Goal: Task Accomplishment & Management: Manage account settings

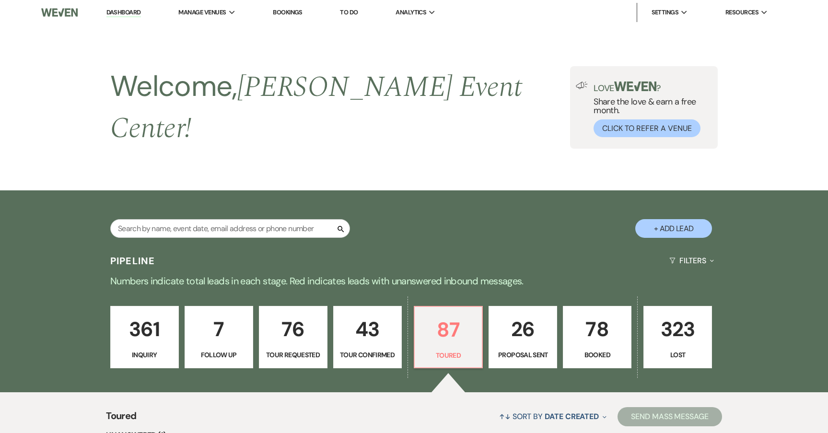
select select "5"
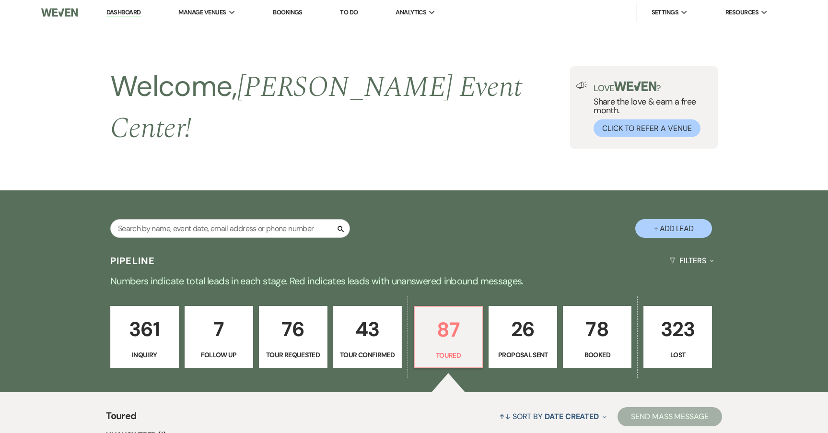
select select "5"
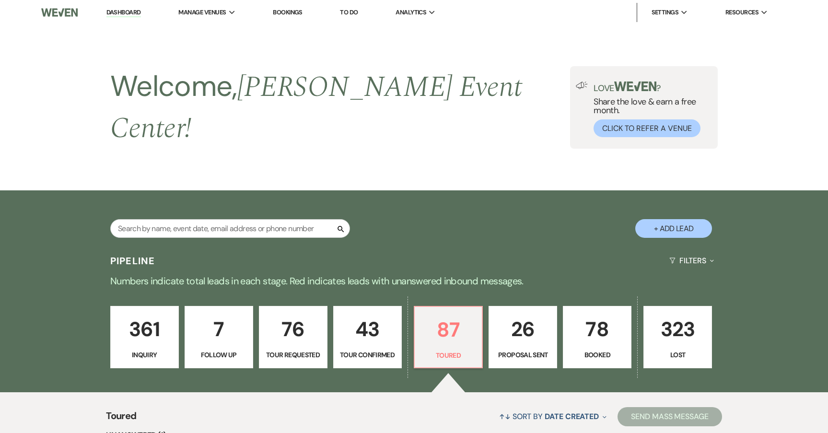
select select "5"
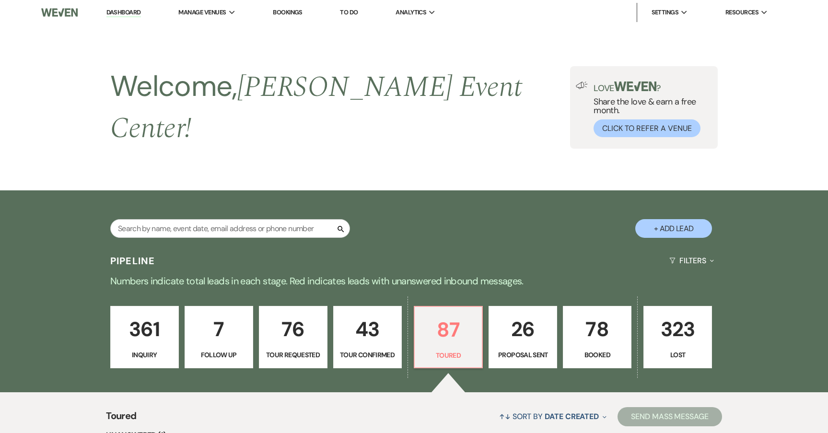
select select "5"
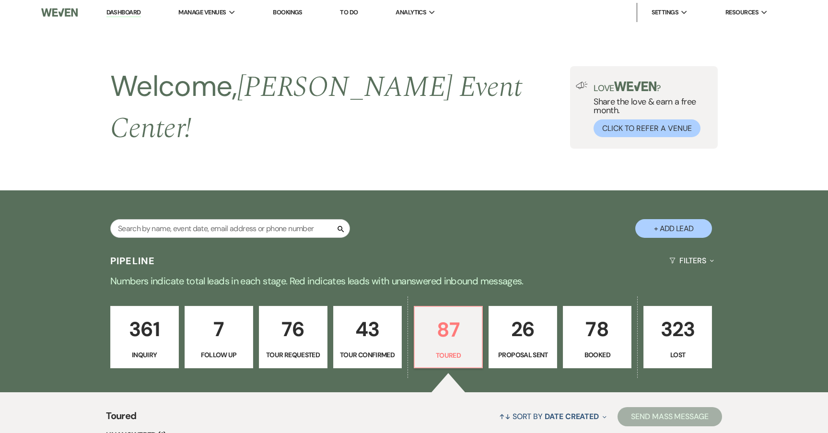
select select "5"
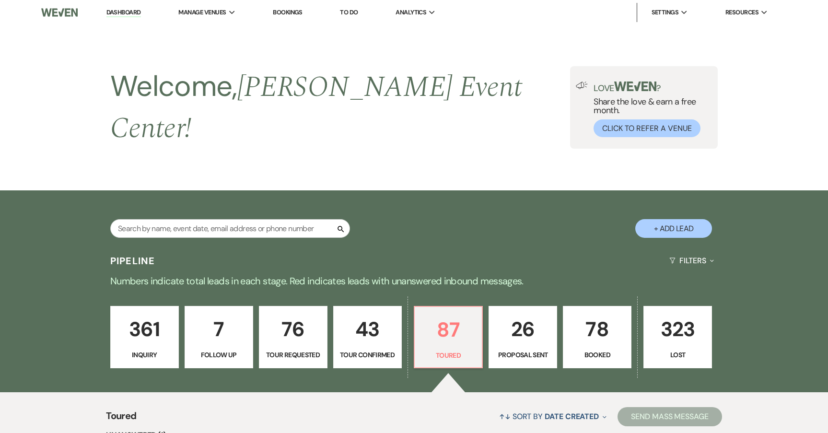
select select "5"
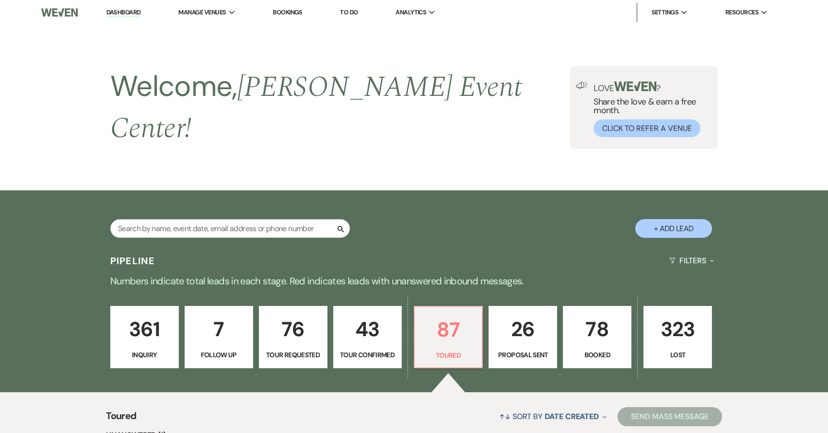
select select "5"
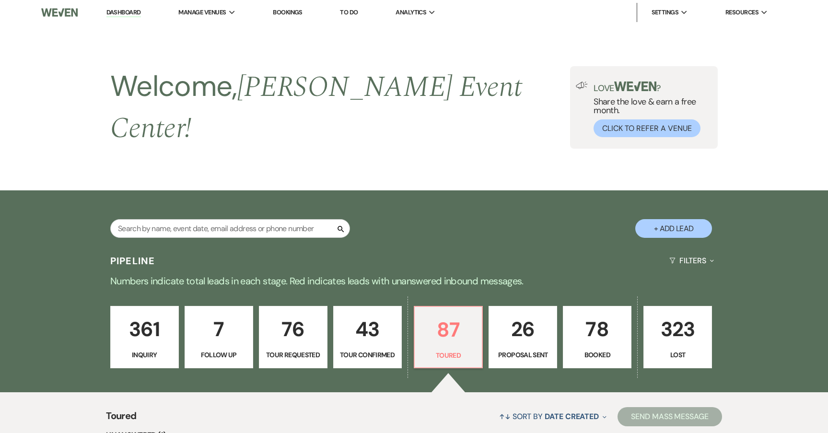
select select "5"
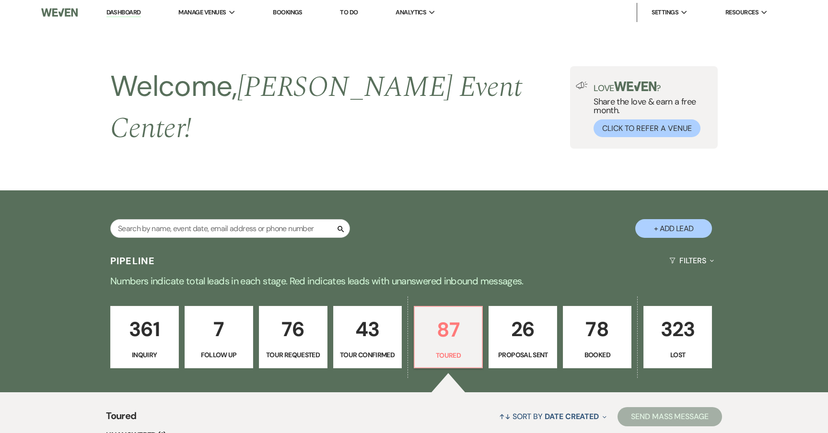
select select "5"
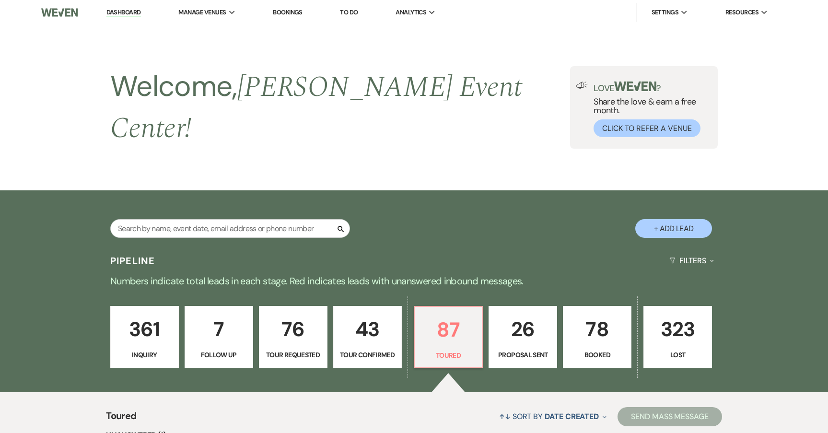
select select "5"
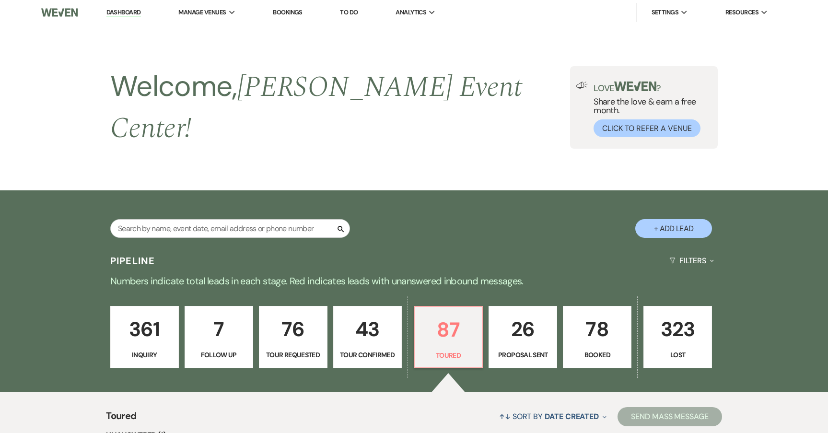
select select "5"
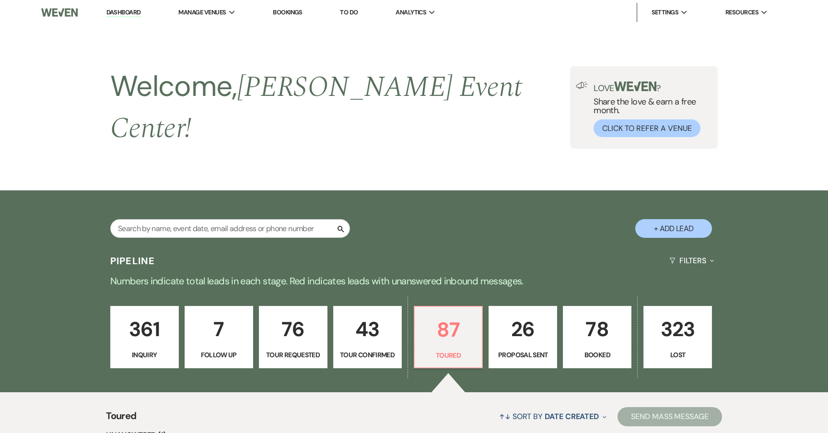
select select "5"
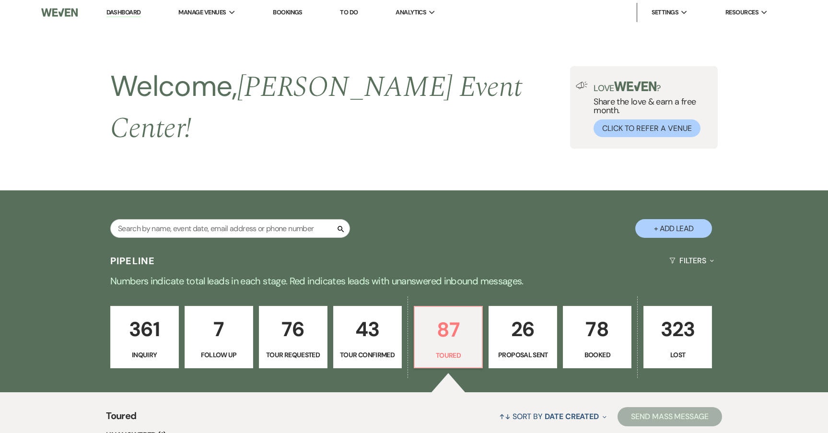
select select "5"
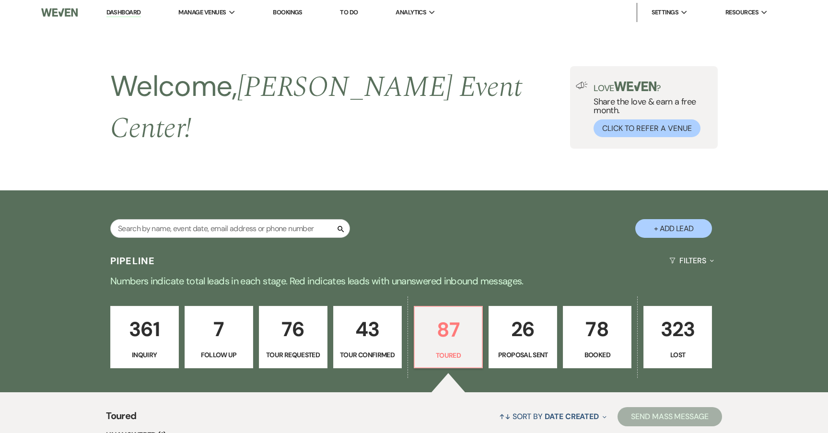
select select "5"
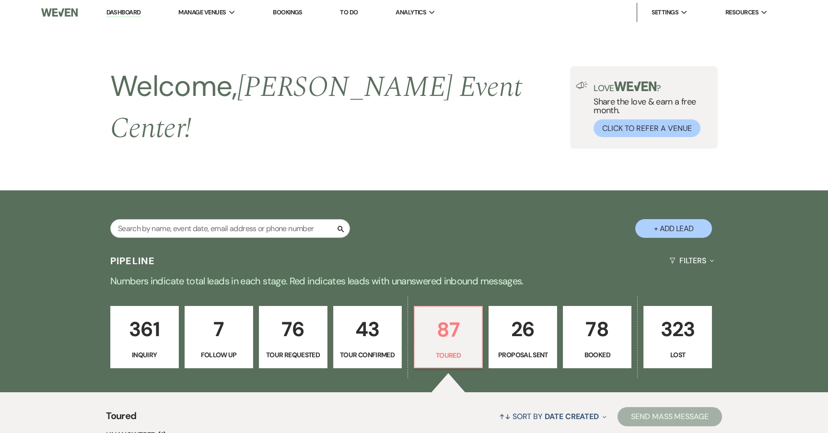
select select "5"
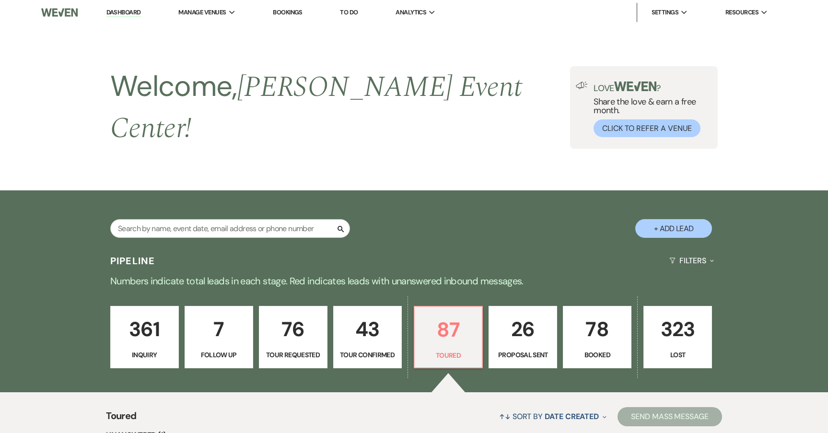
select select "5"
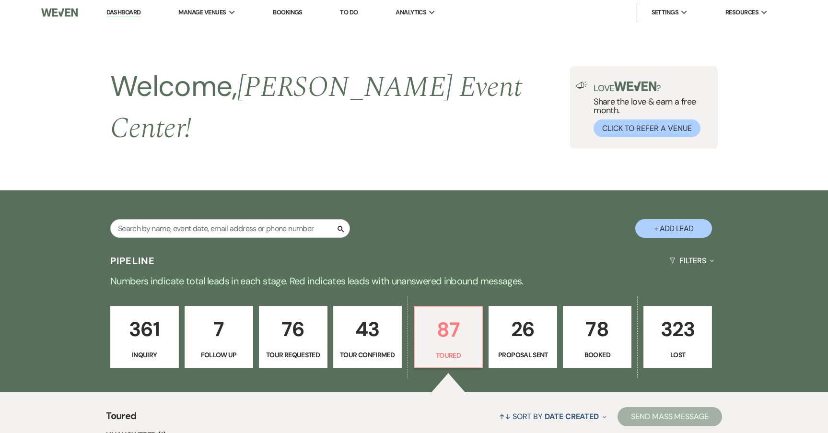
select select "5"
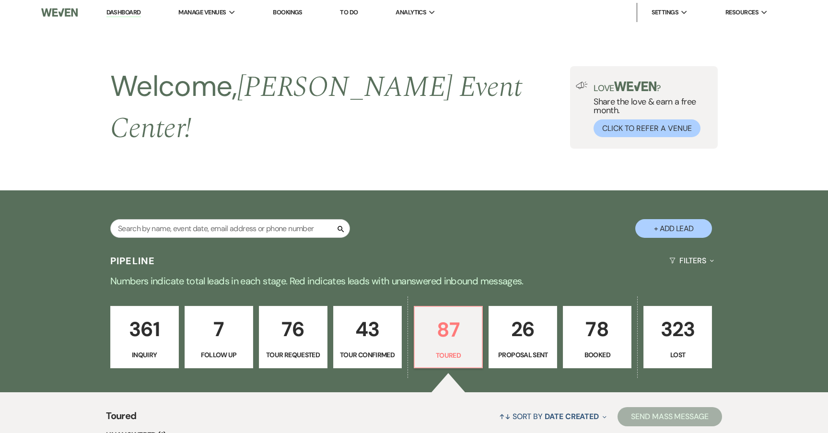
select select "5"
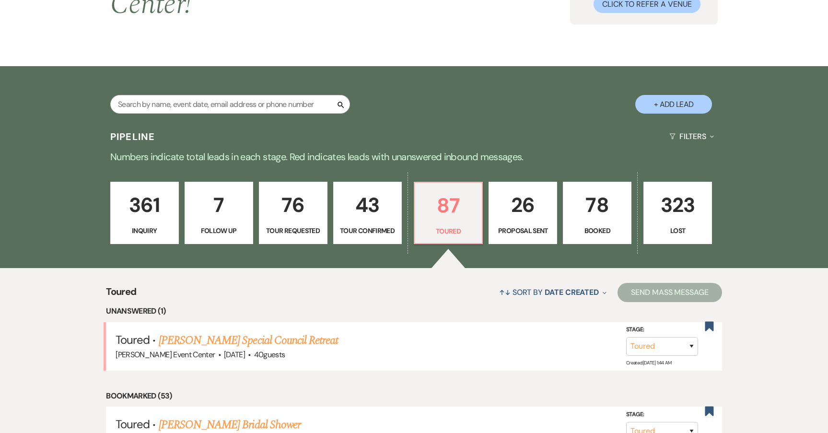
scroll to position [47, 0]
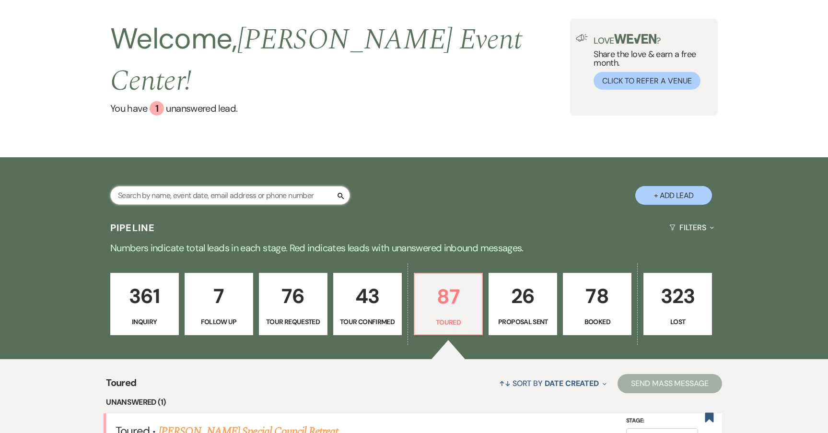
click at [225, 186] on input "text" at bounding box center [230, 195] width 240 height 19
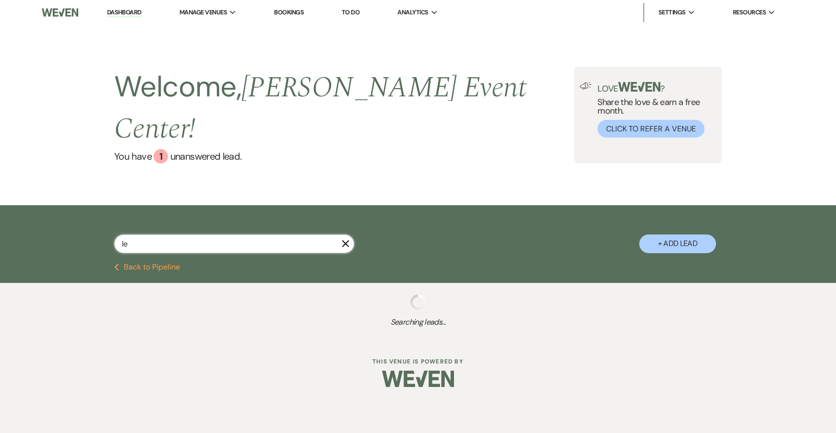
type input "lew"
select select "8"
select select "4"
select select "5"
select select "8"
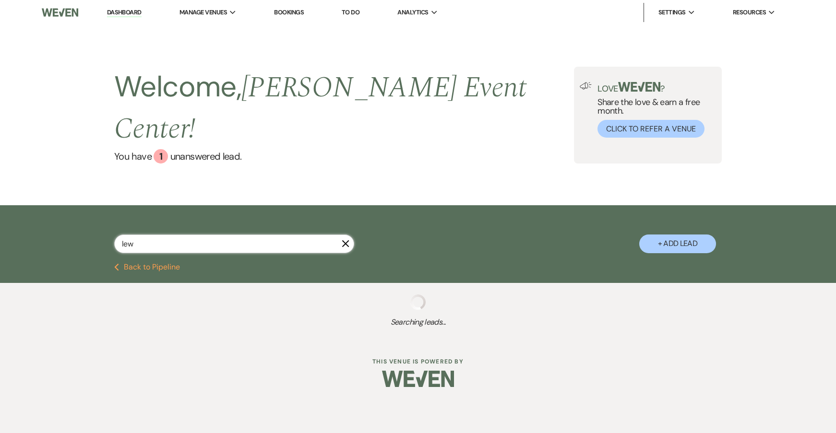
select select "11"
select select "8"
select select "5"
select select "8"
select select "7"
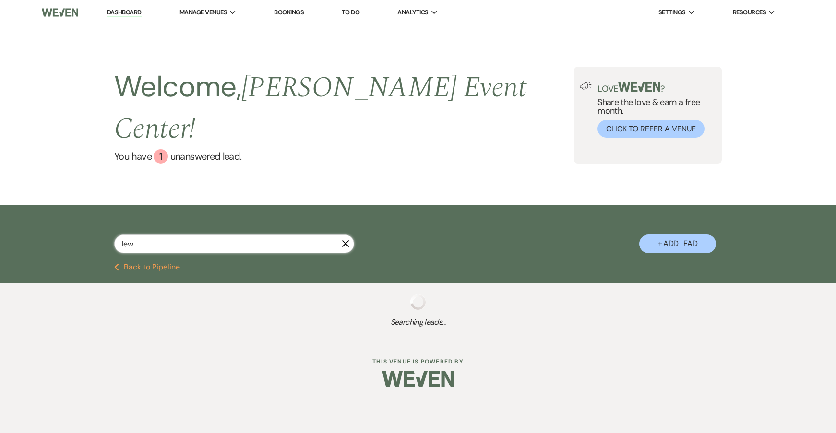
select select "8"
select select "5"
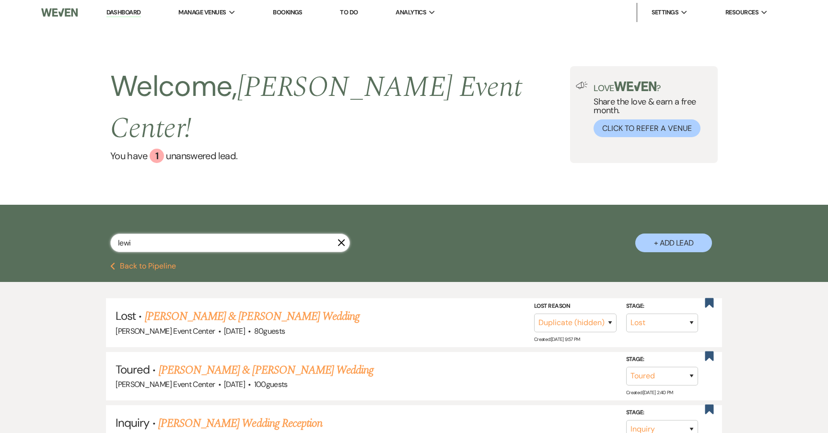
type input "lewis"
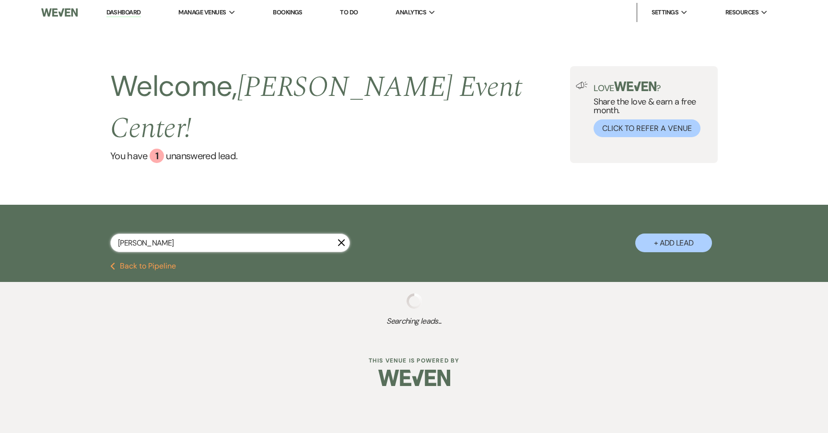
select select "8"
select select "4"
select select "5"
select select "8"
select select "11"
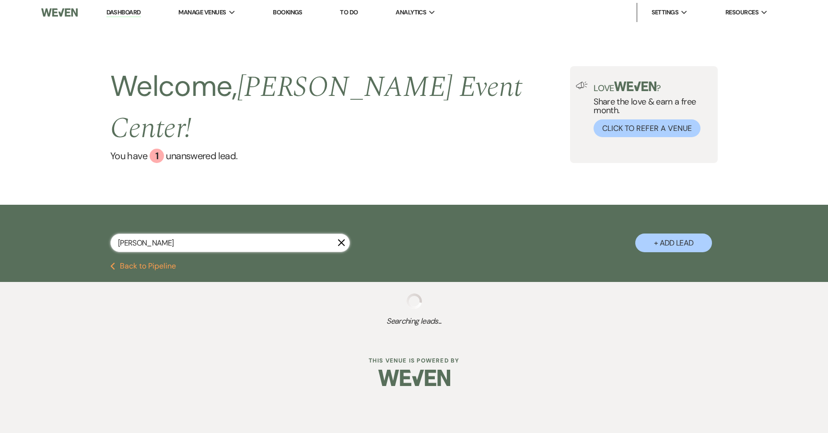
select select "8"
select select "7"
select select "8"
select select "5"
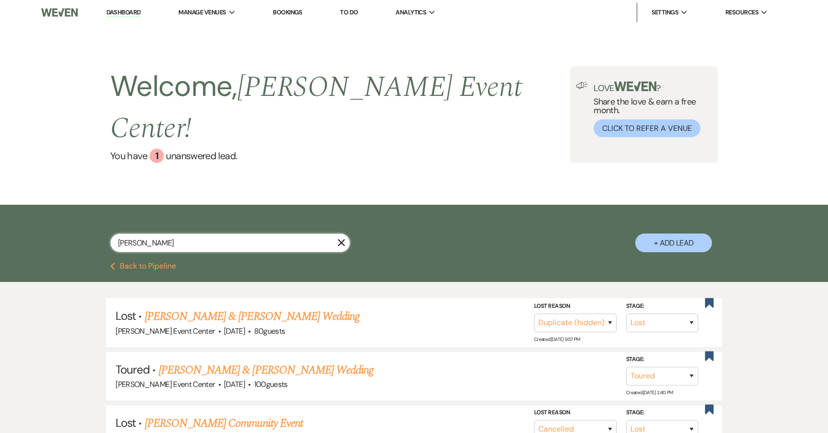
drag, startPoint x: 172, startPoint y: 222, endPoint x: 60, endPoint y: 193, distance: 115.4
click at [64, 205] on div "lewis X + Add Lead" at bounding box center [414, 234] width 828 height 58
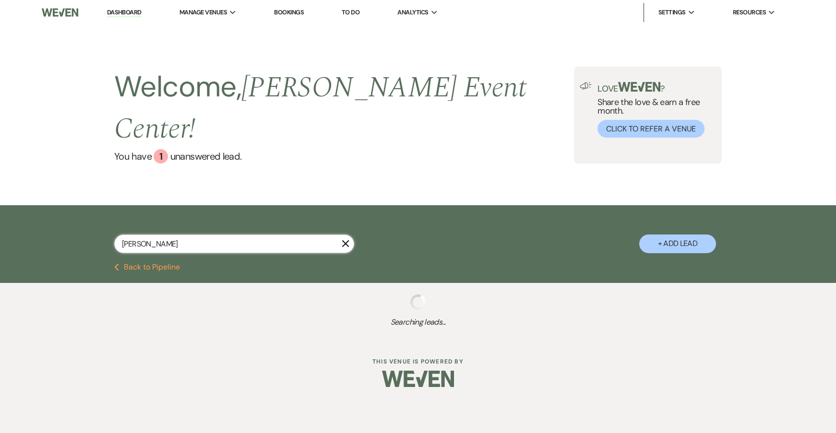
type input "julian"
select select "8"
select select "1"
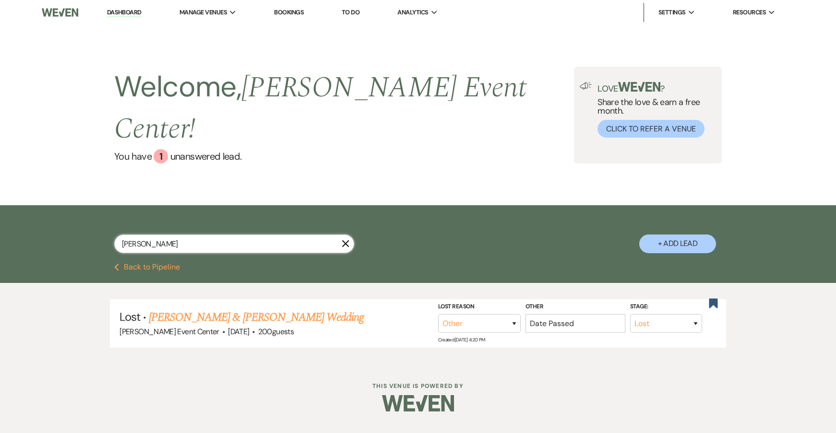
select select "8"
select select "1"
drag, startPoint x: 159, startPoint y: 218, endPoint x: 17, endPoint y: 210, distance: 142.2
click at [17, 210] on div "julian X + Add Lead" at bounding box center [418, 234] width 836 height 58
paste input "[PHONE_NUMBER]"
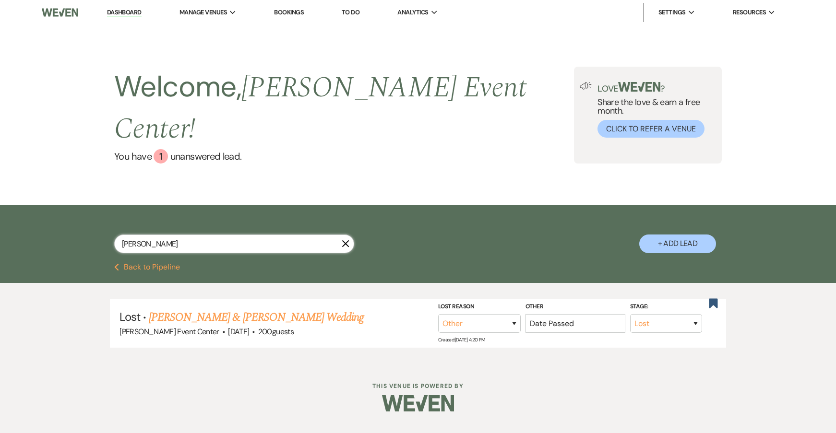
type input "[PHONE_NUMBER]"
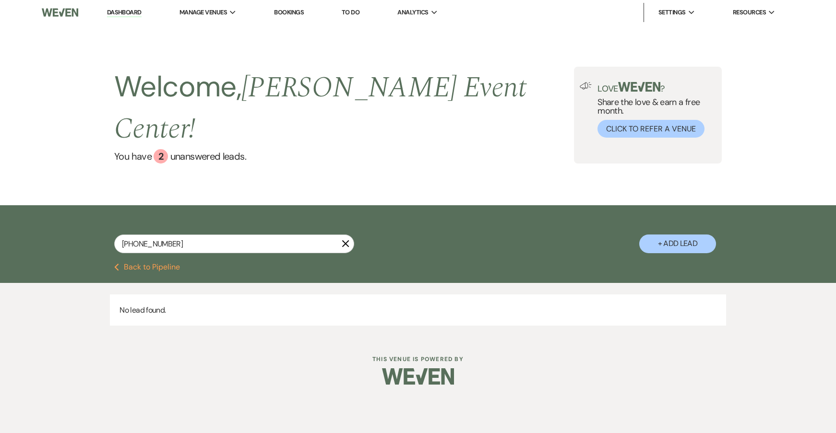
click at [119, 11] on link "Dashboard" at bounding box center [124, 12] width 35 height 9
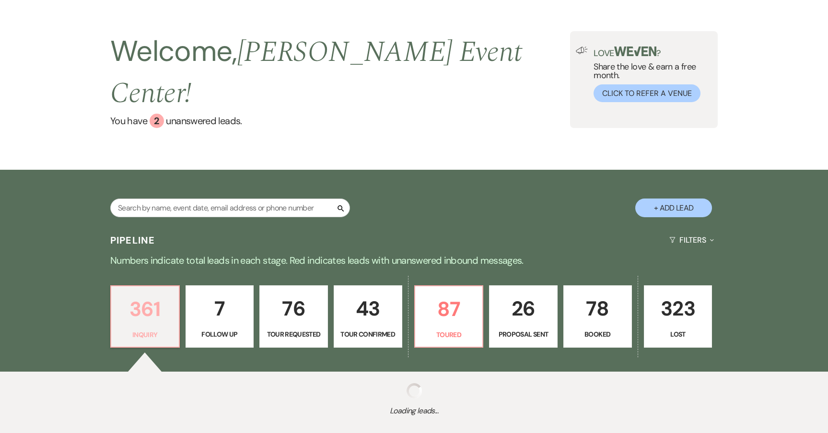
scroll to position [69, 0]
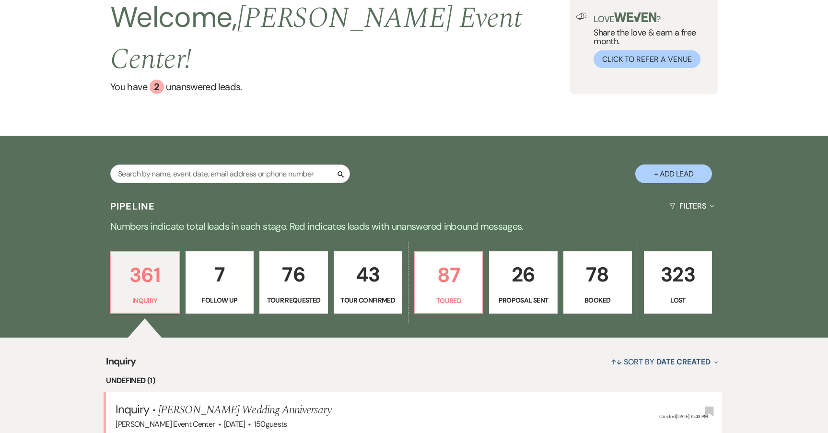
click at [266, 349] on div "↑↓ Sort By Date Created Expand" at bounding box center [429, 361] width 586 height 25
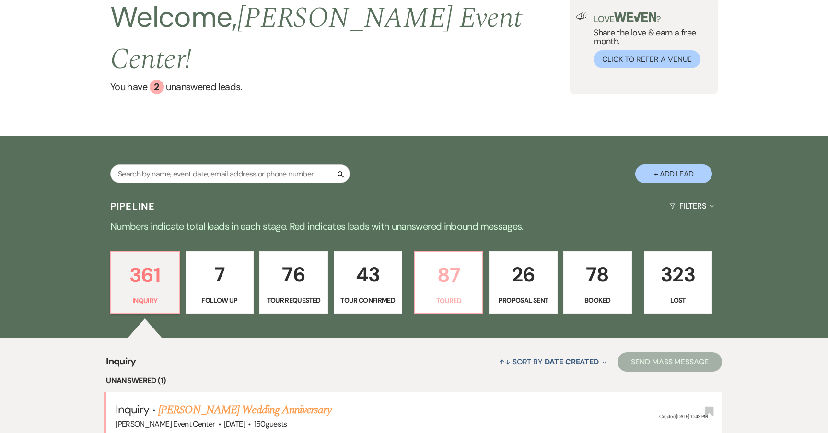
click at [144, 375] on li "Unanswered (1)" at bounding box center [414, 381] width 616 height 12
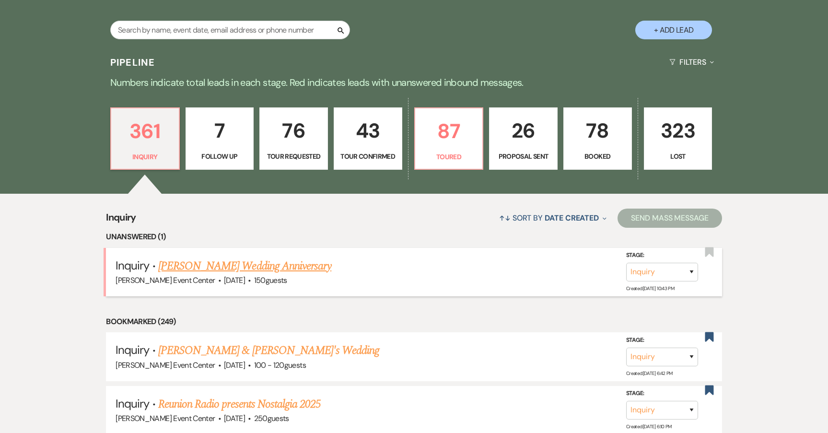
click at [211, 258] on link "[PERSON_NAME] Wedding Anniversary" at bounding box center [244, 266] width 173 height 17
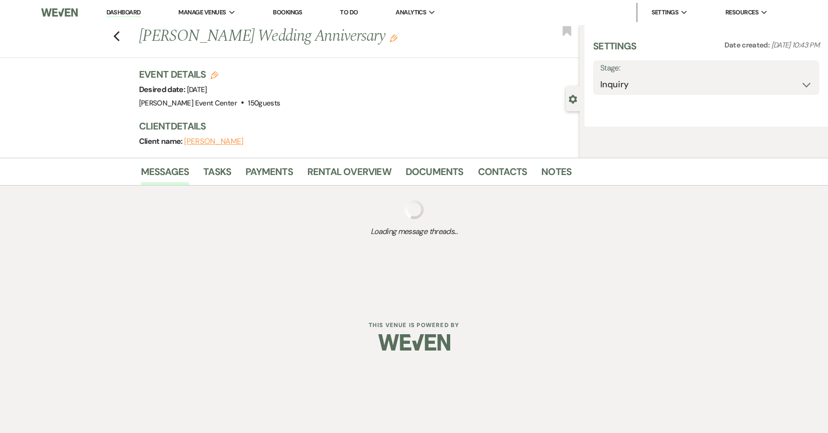
select select "5"
select select "13"
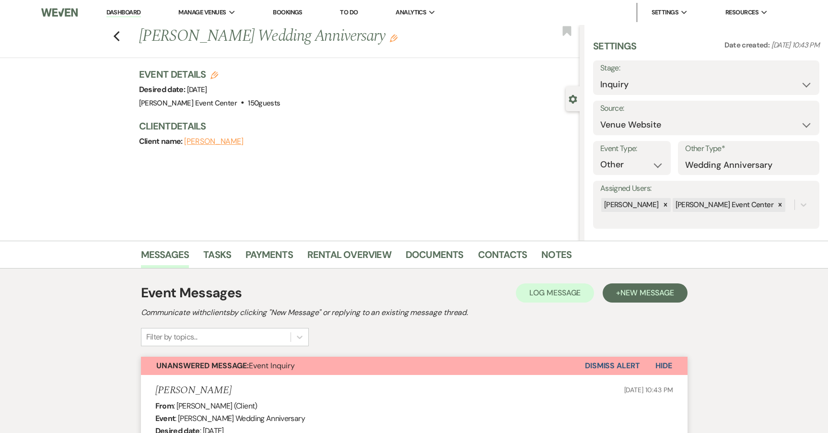
click at [617, 364] on button "Dismiss Alert" at bounding box center [612, 366] width 55 height 18
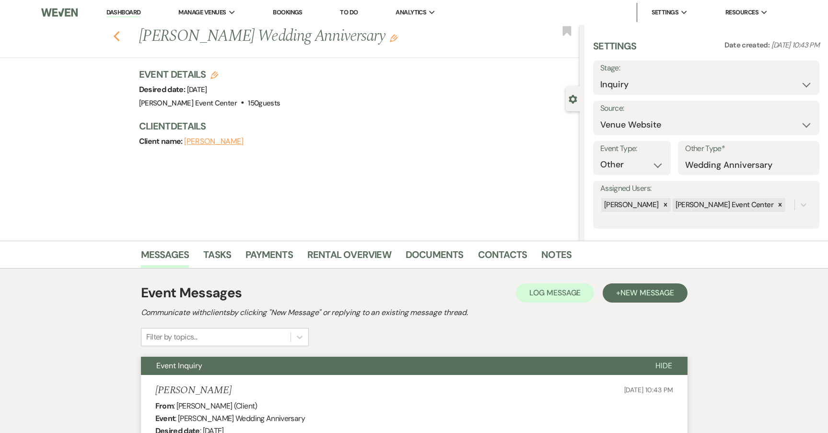
click at [119, 32] on icon "Previous" at bounding box center [116, 37] width 7 height 12
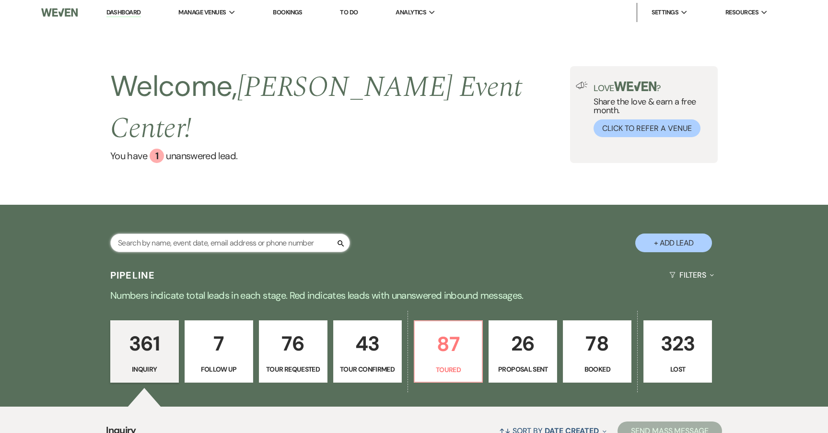
click at [230, 234] on input "text" at bounding box center [230, 243] width 240 height 19
paste input "[PHONE_NUMBER]"
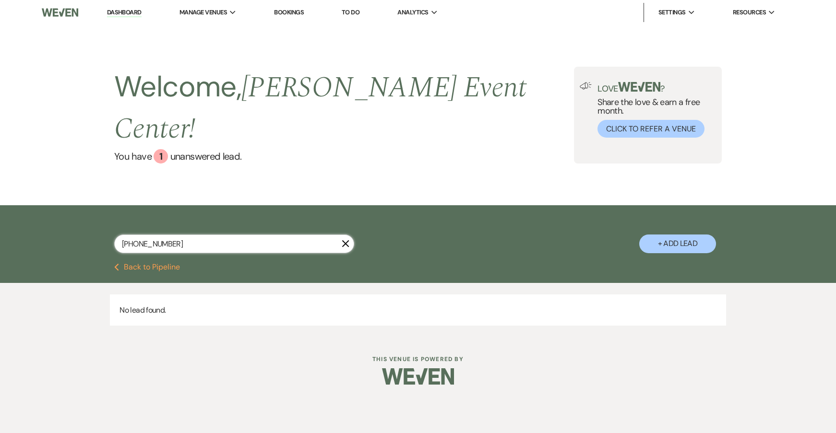
type input "[PHONE_NUMBER]"
click at [345, 240] on icon "X" at bounding box center [346, 244] width 8 height 8
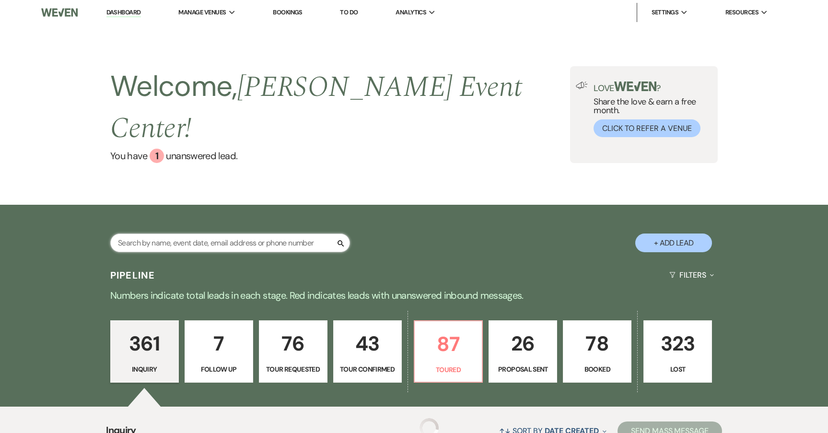
click at [347, 234] on input "text" at bounding box center [230, 243] width 240 height 19
drag, startPoint x: 165, startPoint y: 101, endPoint x: 157, endPoint y: 109, distance: 11.2
click at [165, 103] on h2 "Welcome, [PERSON_NAME] Event Center !" at bounding box center [340, 107] width 460 height 83
click at [151, 149] on div "1" at bounding box center [157, 156] width 14 height 14
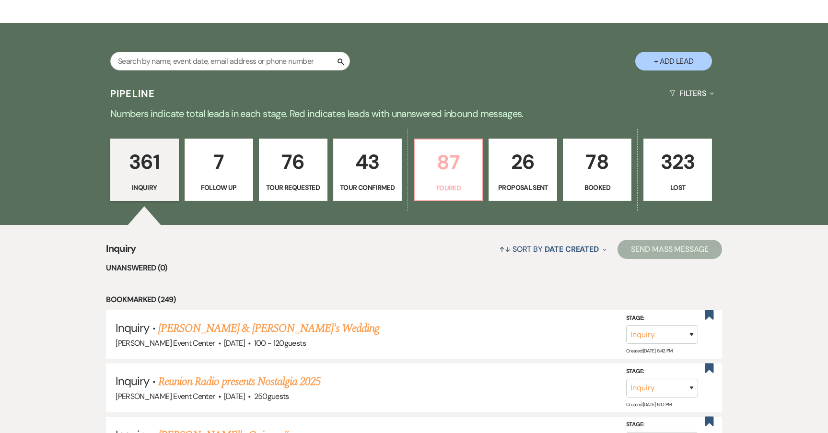
click at [434, 146] on p "87" at bounding box center [449, 162] width 56 height 32
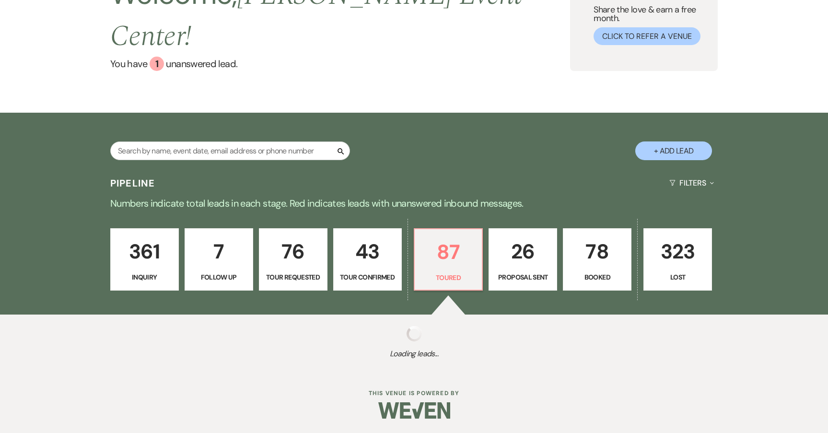
select select "5"
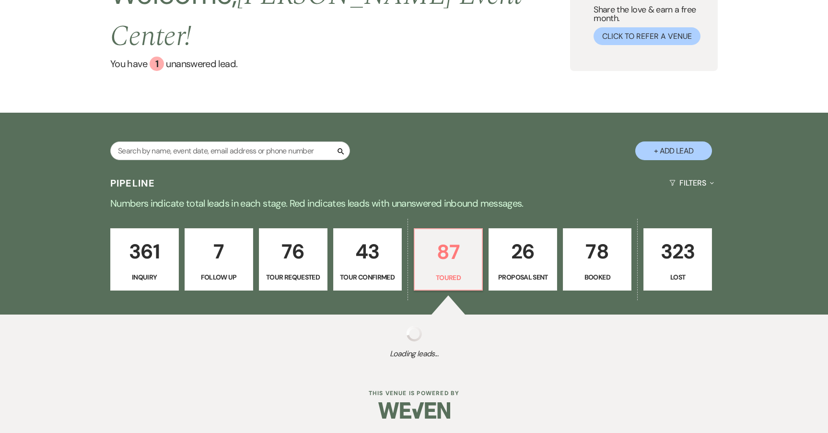
select select "5"
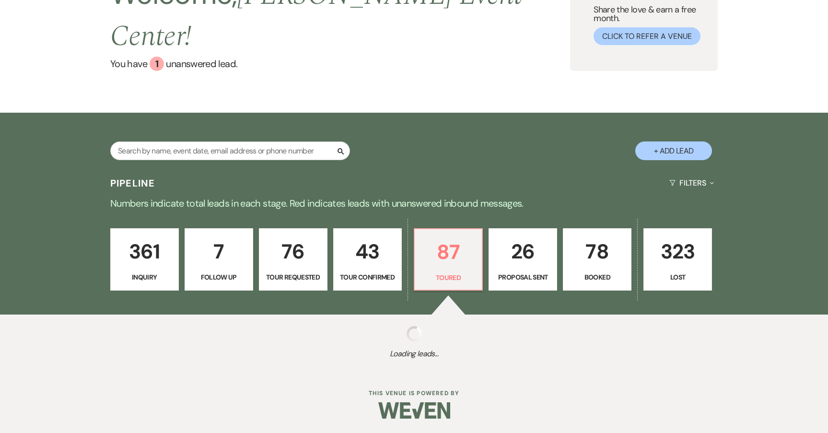
select select "5"
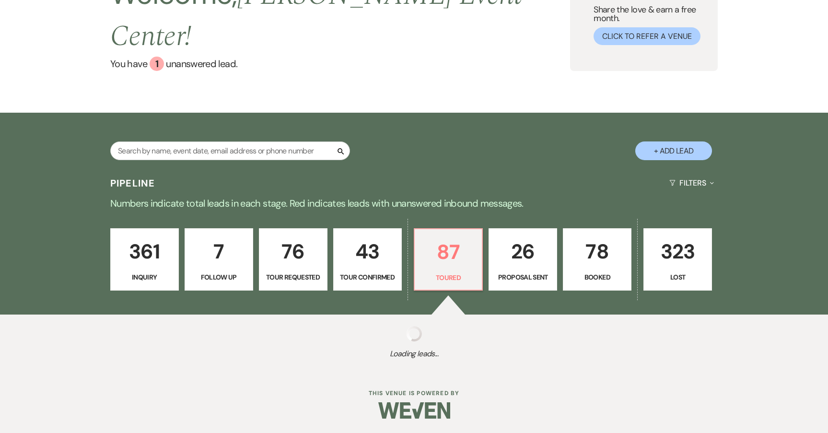
select select "5"
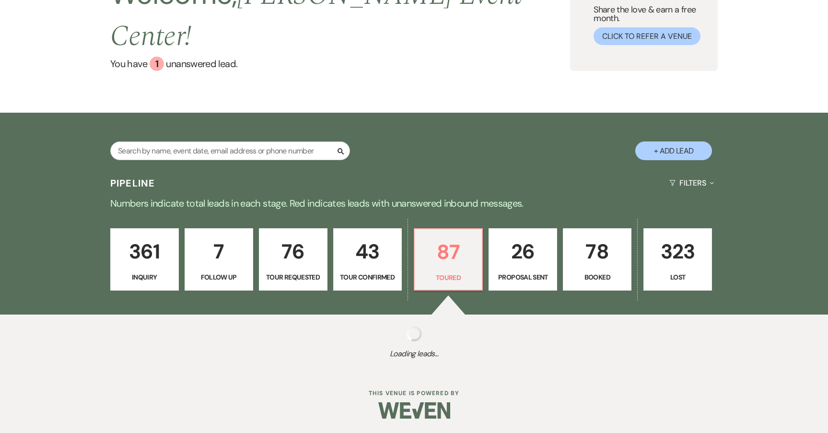
select select "5"
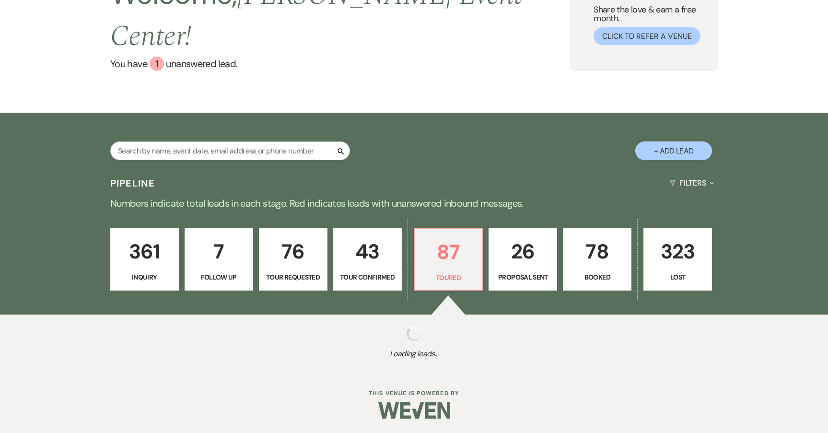
select select "5"
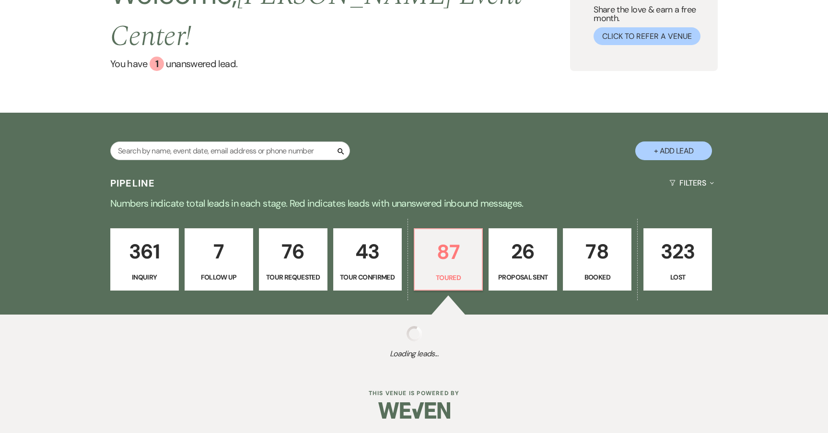
select select "5"
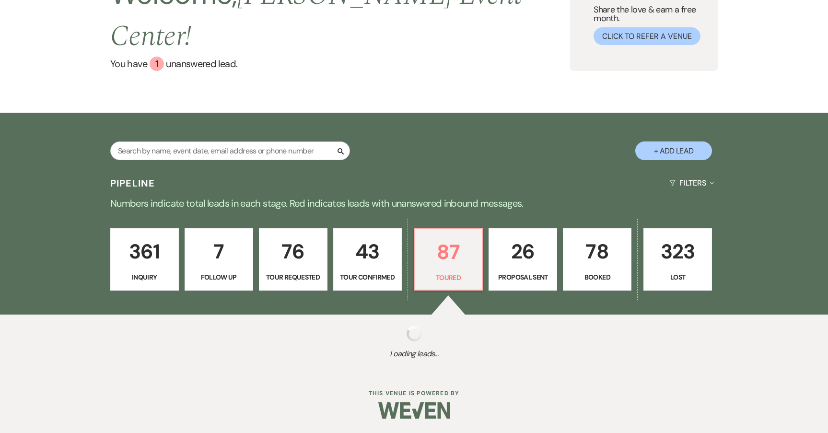
select select "5"
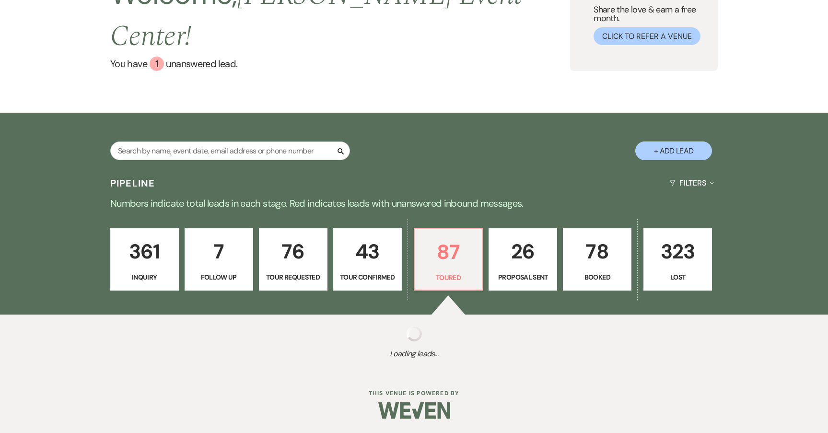
select select "5"
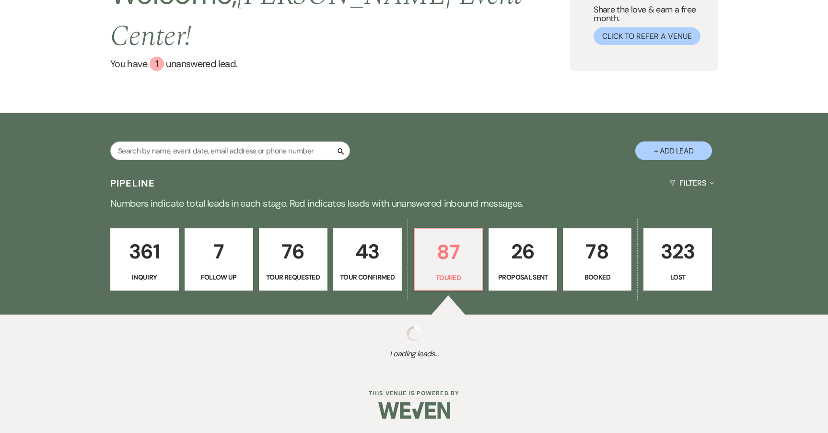
select select "5"
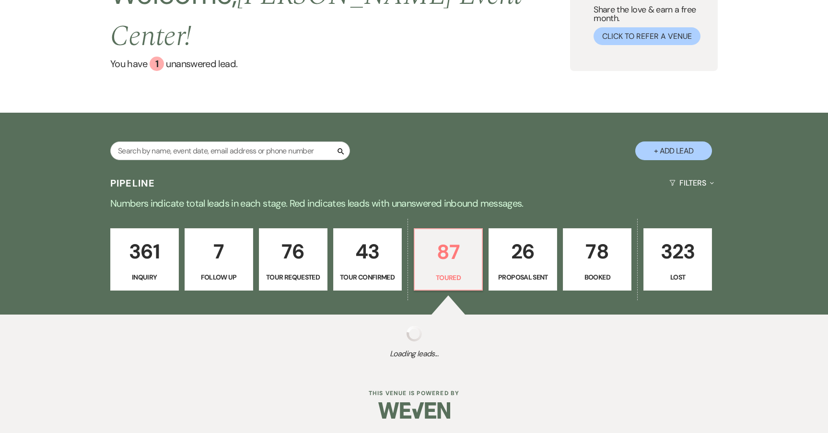
select select "5"
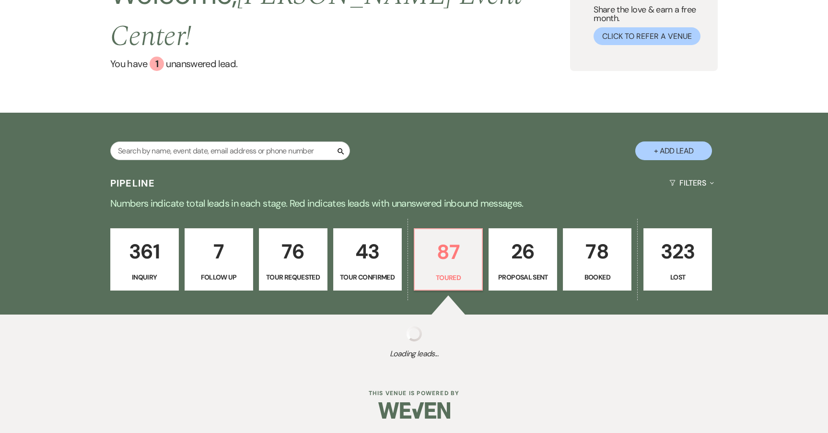
select select "5"
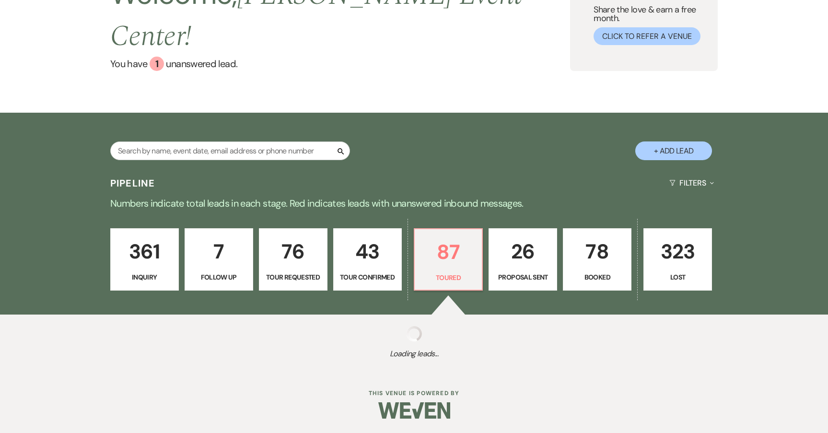
select select "5"
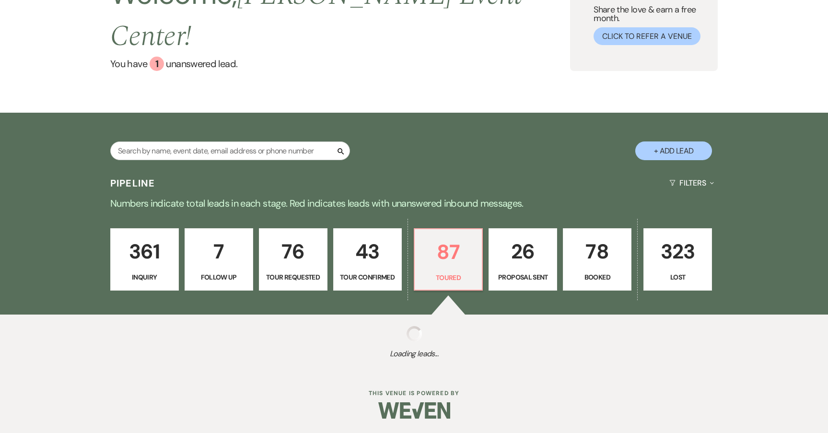
select select "5"
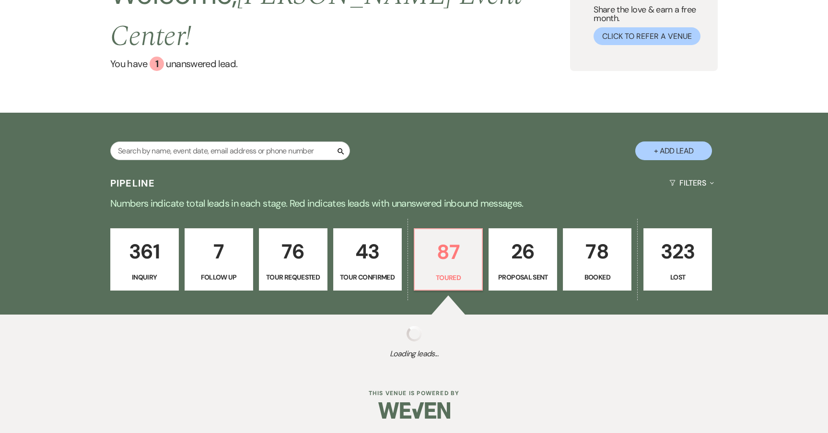
select select "5"
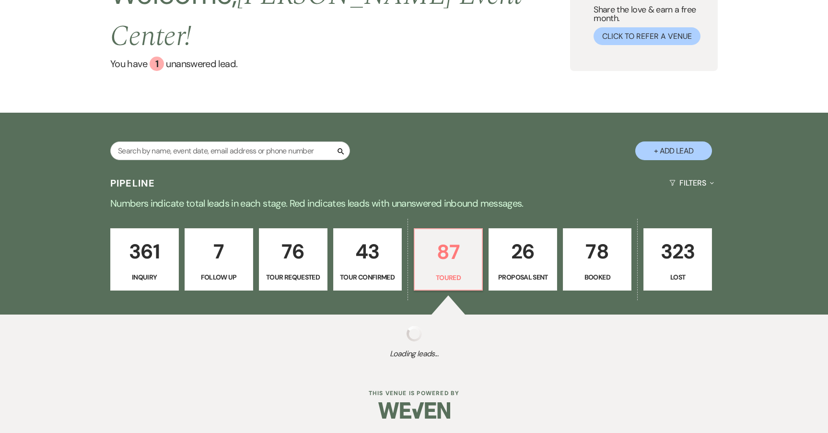
select select "5"
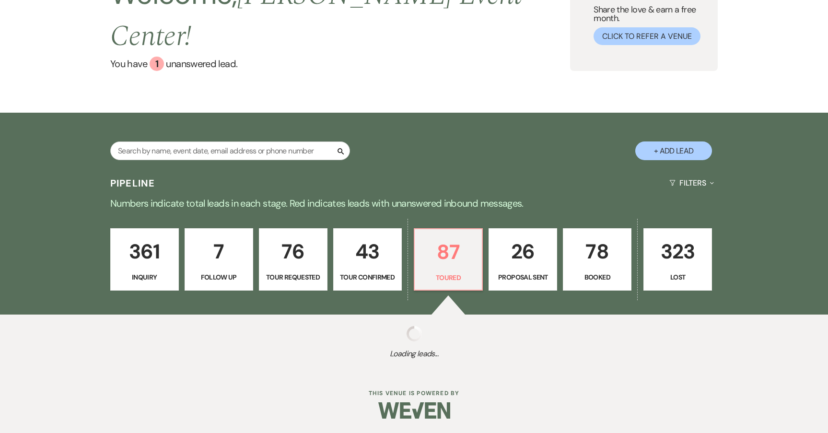
select select "5"
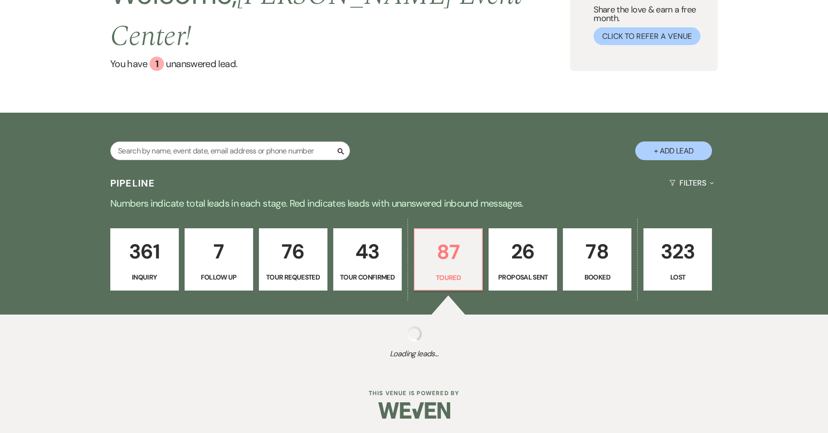
select select "5"
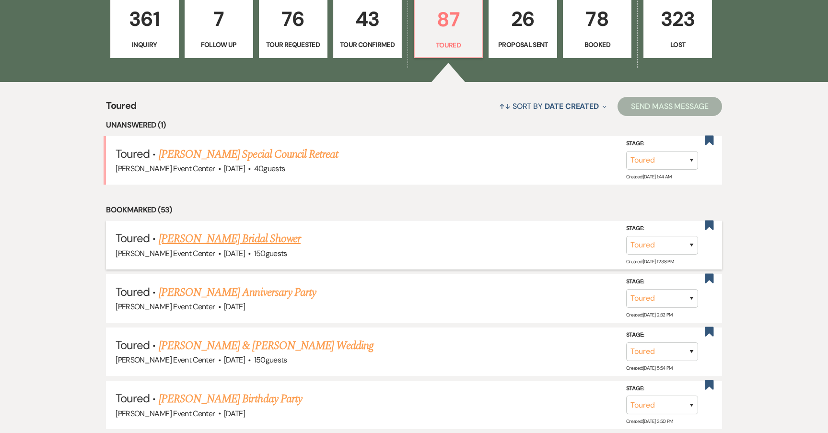
scroll to position [326, 0]
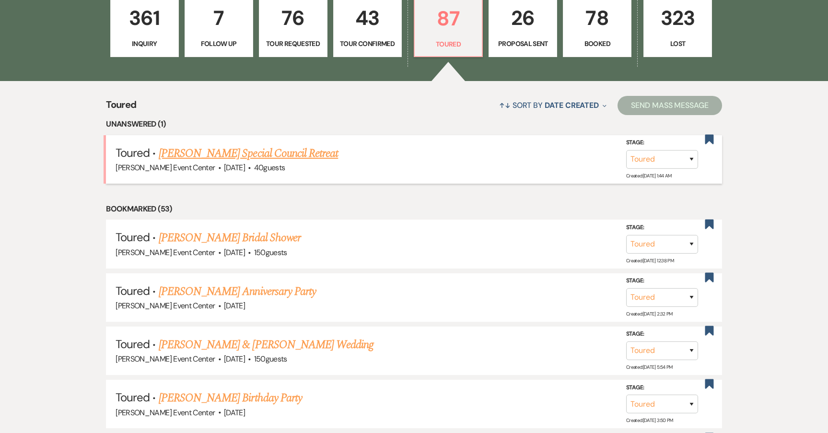
click at [289, 145] on link "[PERSON_NAME] Special Council Retreat" at bounding box center [248, 153] width 179 height 17
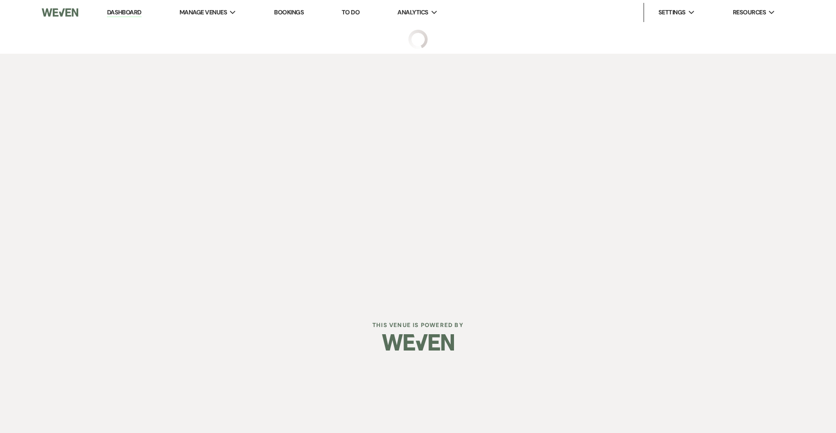
select select "5"
select select "13"
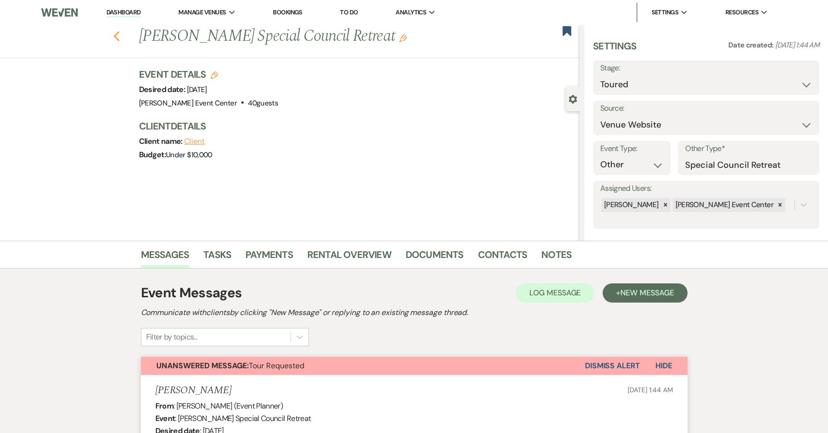
click at [119, 31] on icon "Previous" at bounding box center [116, 37] width 7 height 12
select select "5"
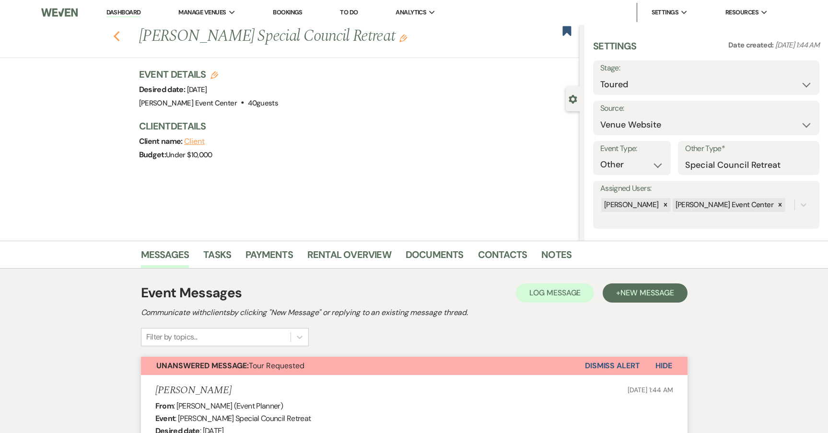
select select "5"
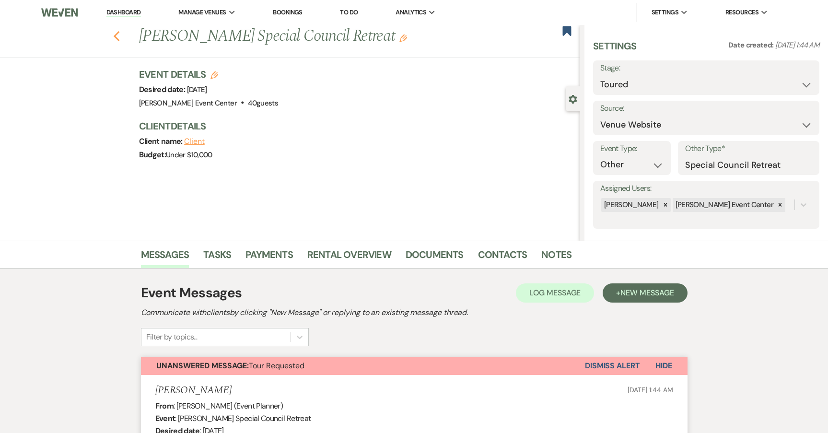
select select "5"
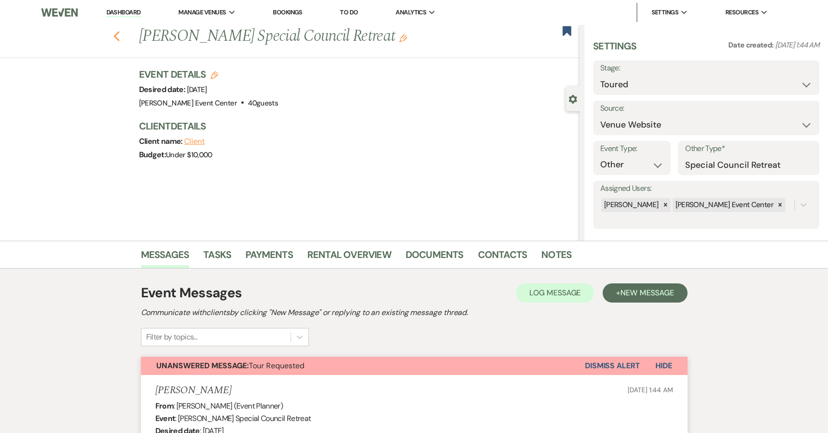
select select "5"
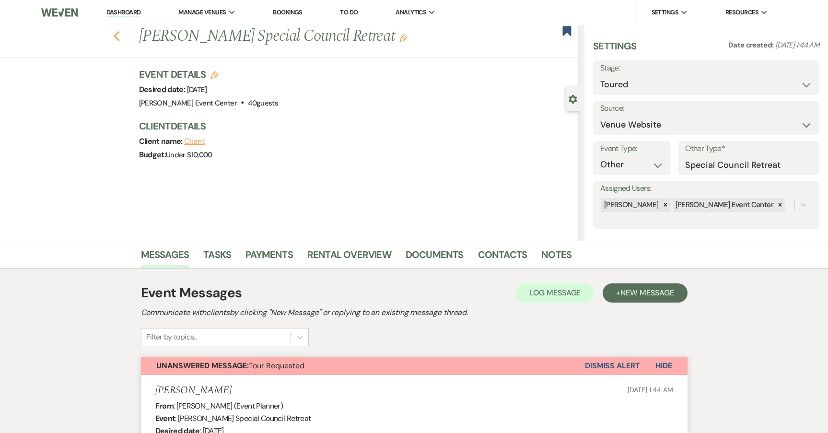
select select "5"
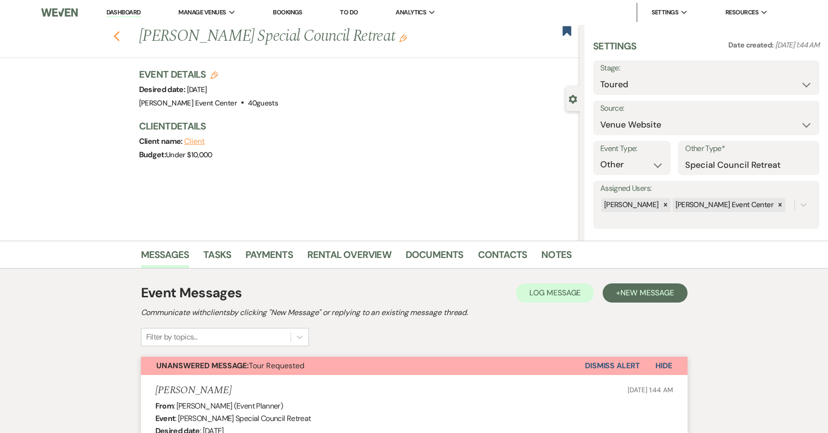
select select "5"
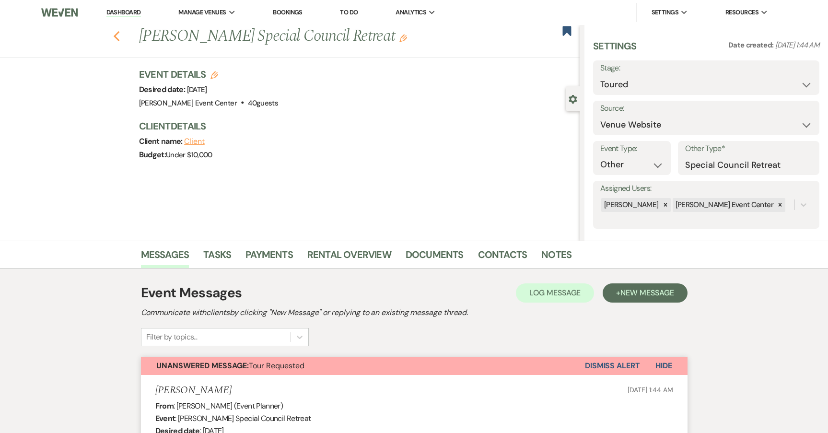
select select "5"
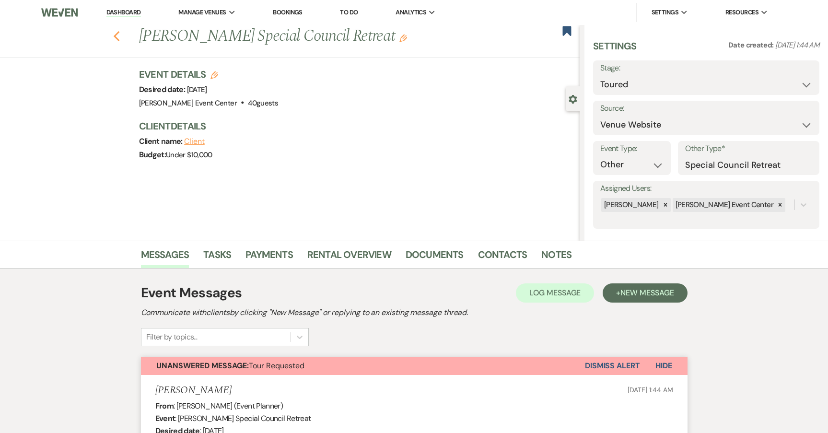
select select "5"
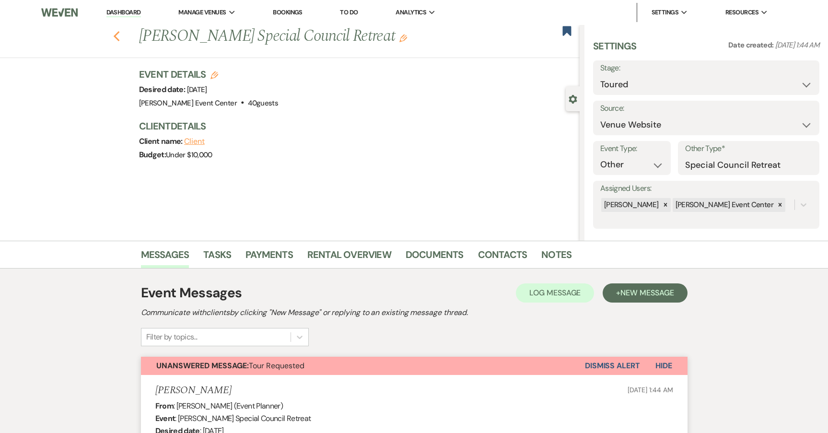
select select "5"
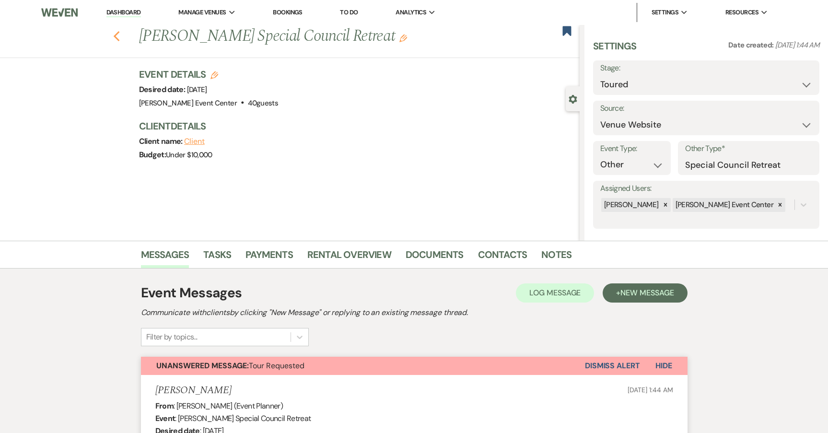
select select "5"
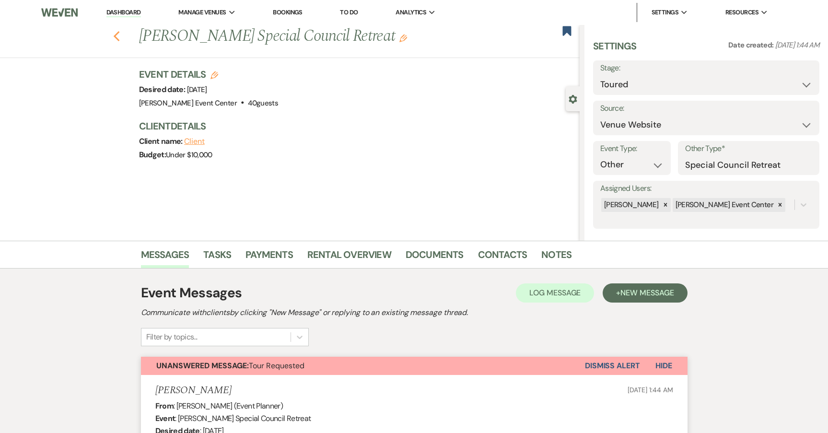
select select "5"
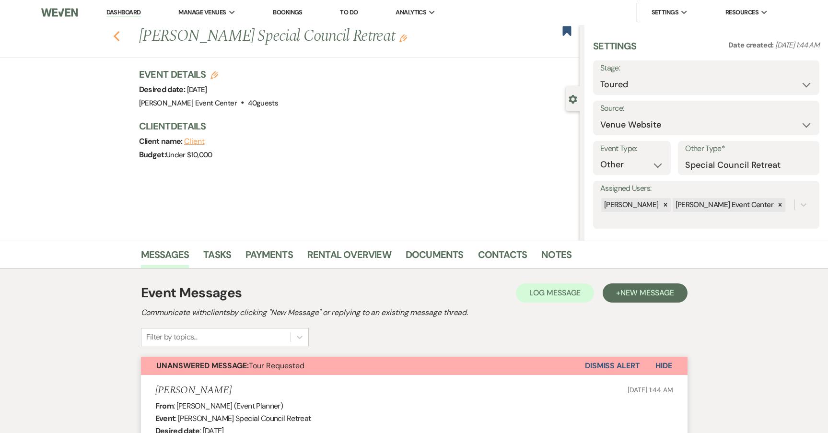
select select "5"
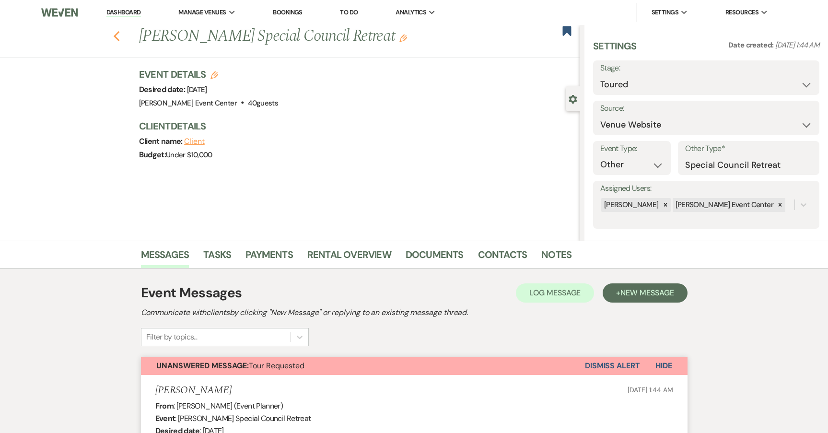
select select "5"
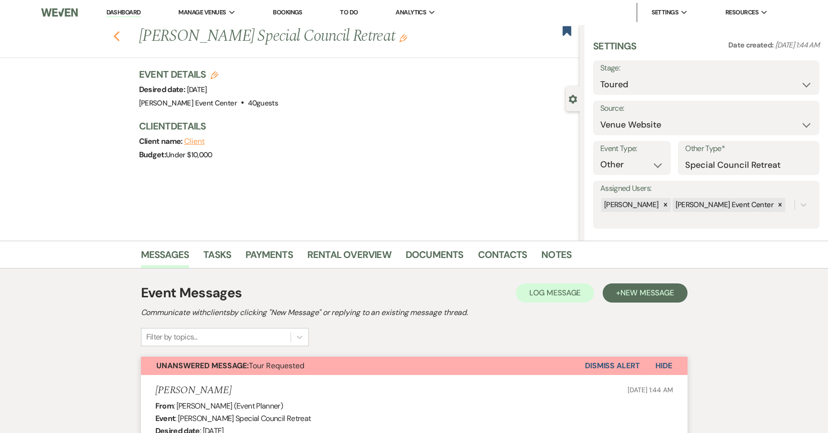
select select "5"
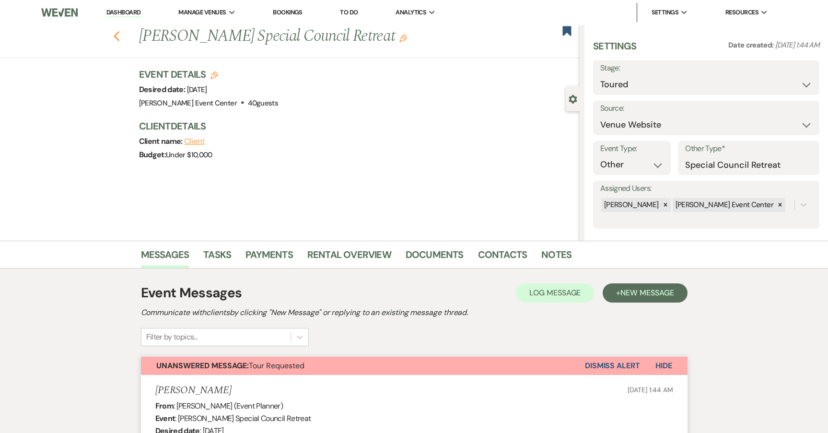
select select "5"
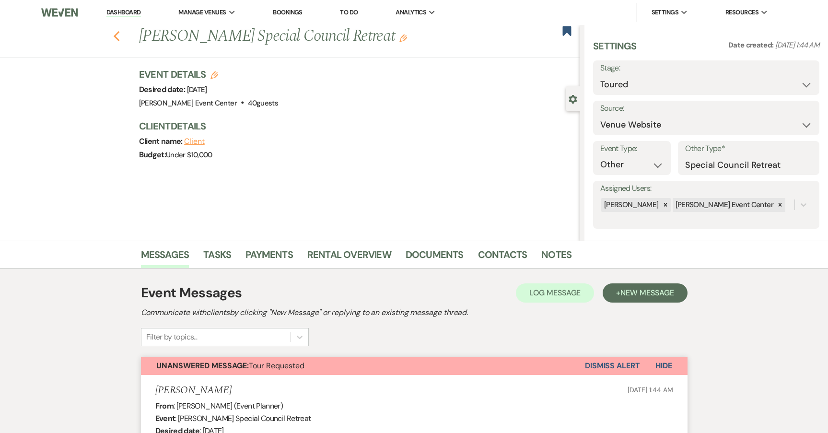
select select "5"
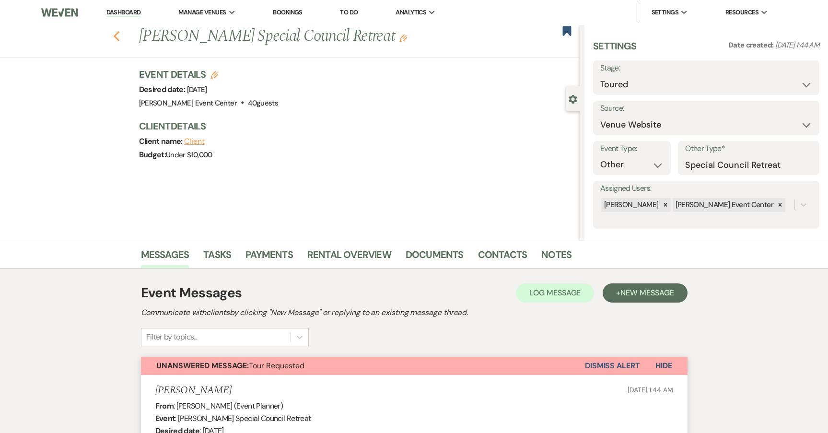
select select "5"
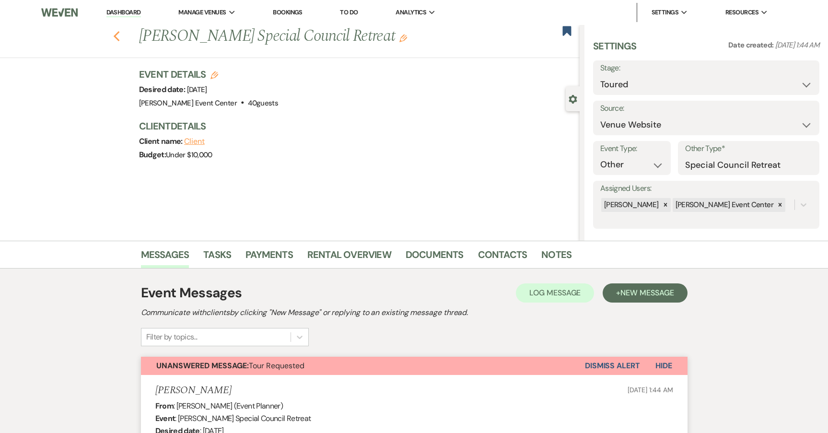
select select "5"
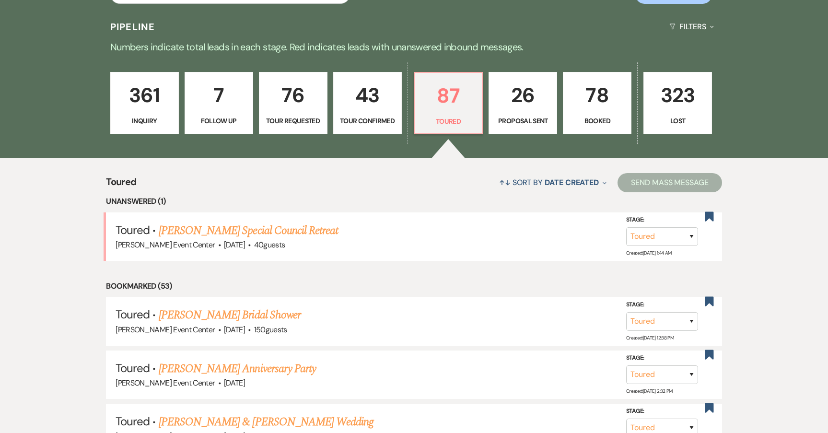
scroll to position [182, 0]
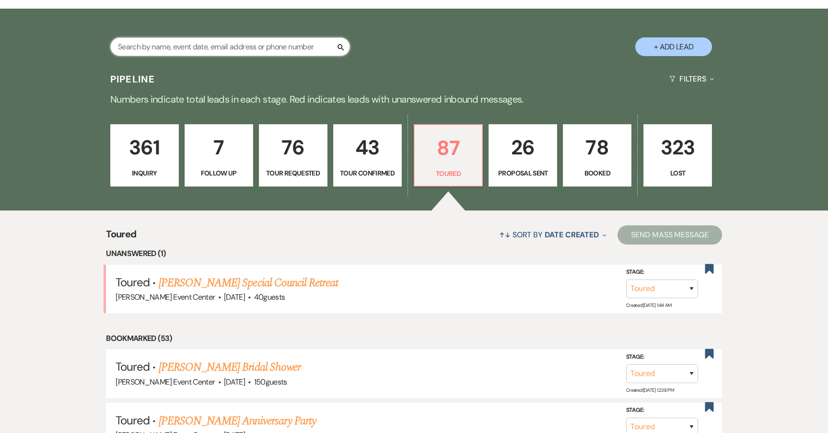
click at [136, 41] on input "text" at bounding box center [230, 46] width 240 height 19
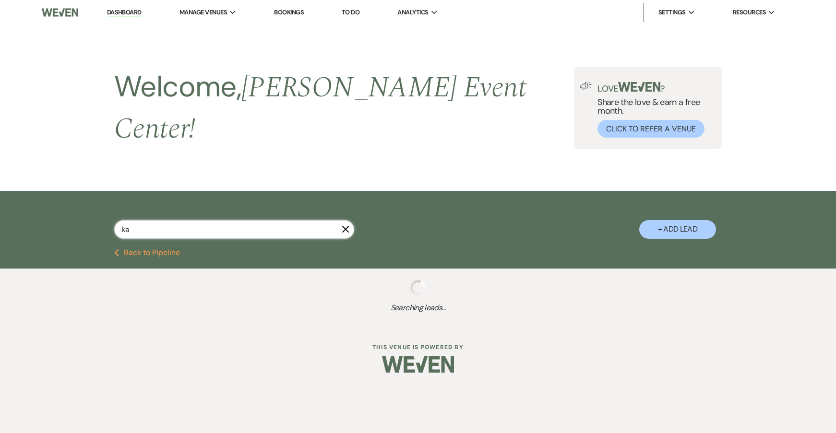
type input "kav"
select select "2"
select select "8"
select select "6"
select select "8"
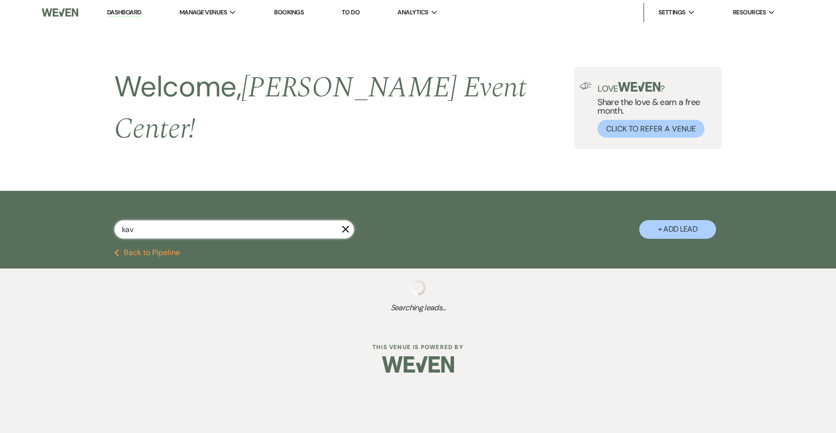
select select "7"
select select "2"
select select "5"
select select "4"
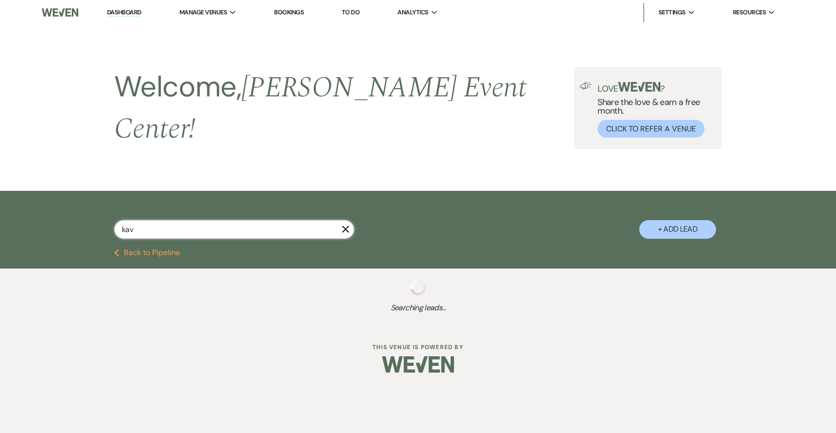
select select "8"
select select "7"
select select "8"
select select "4"
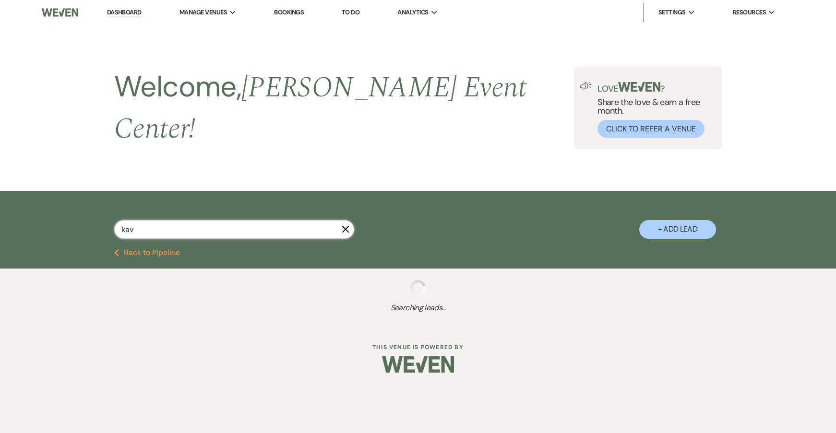
select select "8"
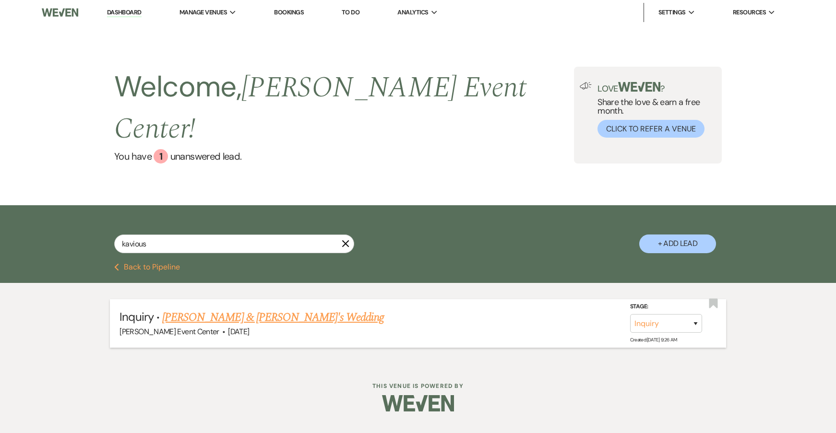
click at [260, 309] on link "[PERSON_NAME] & [PERSON_NAME]'s Wedding" at bounding box center [273, 317] width 222 height 17
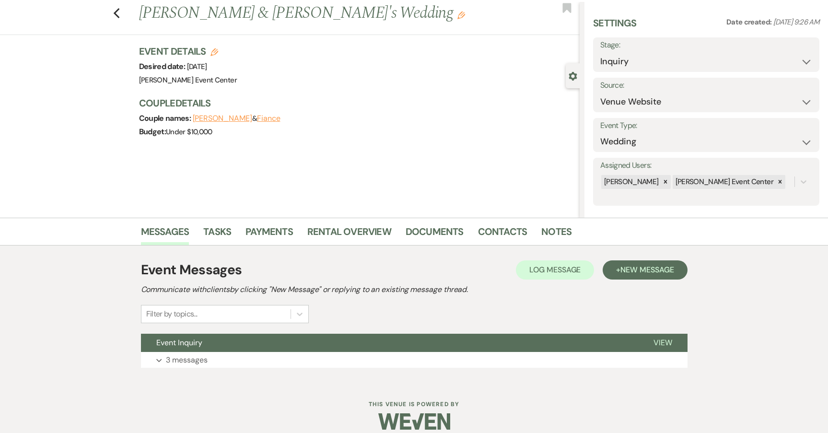
scroll to position [34, 0]
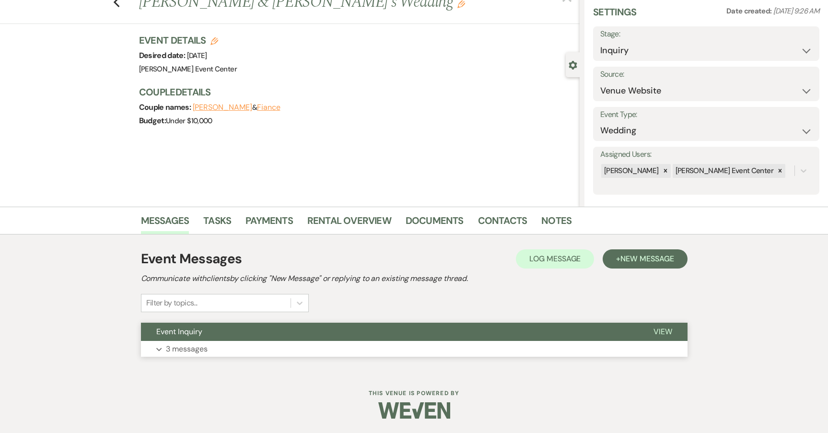
click at [192, 343] on p "3 messages" at bounding box center [187, 349] width 42 height 12
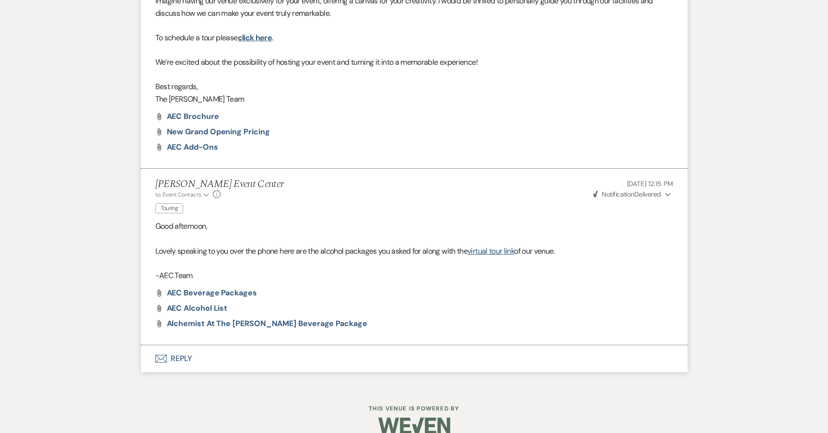
scroll to position [679, 0]
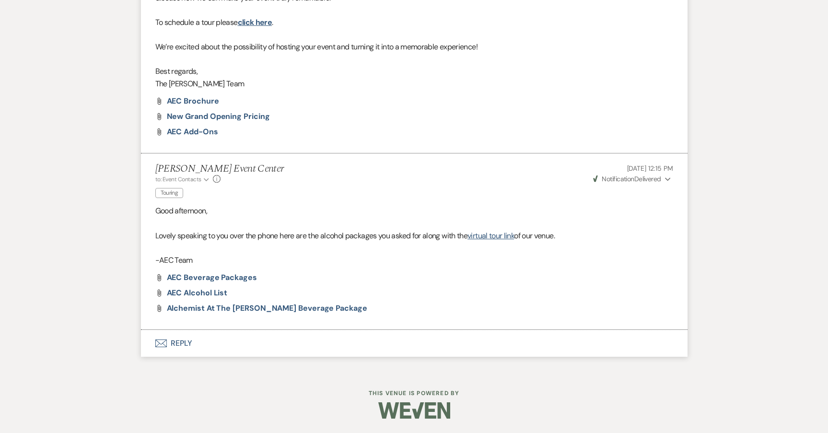
click at [171, 341] on button "Envelope Reply" at bounding box center [414, 343] width 547 height 27
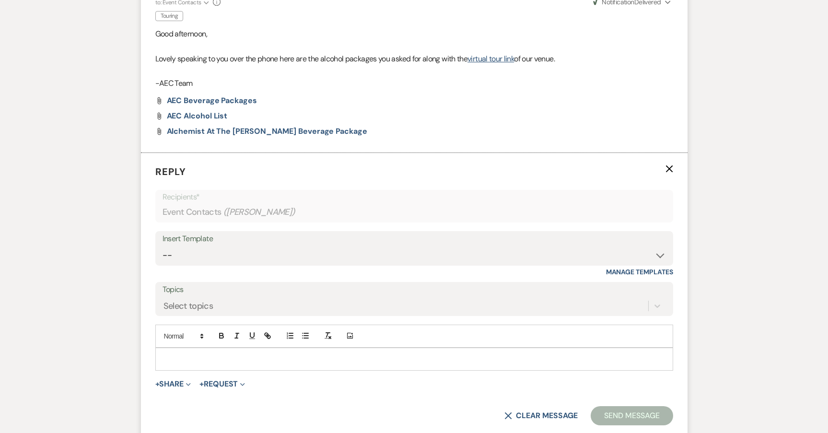
scroll to position [862, 0]
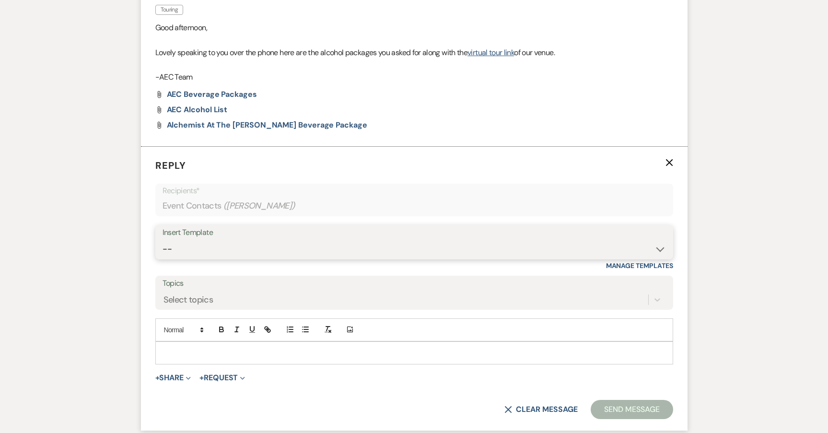
click at [247, 250] on select "-- Weven Planning Portal Introduction (Booked Events) Initial Inquiry Response …" at bounding box center [415, 249] width 504 height 19
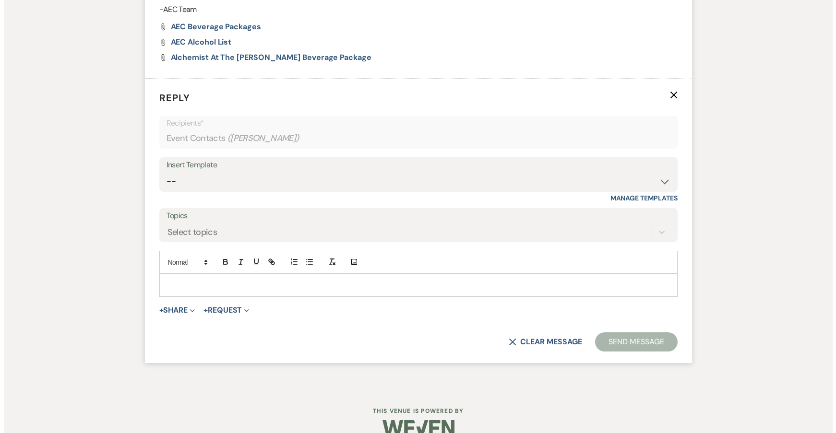
scroll to position [947, 0]
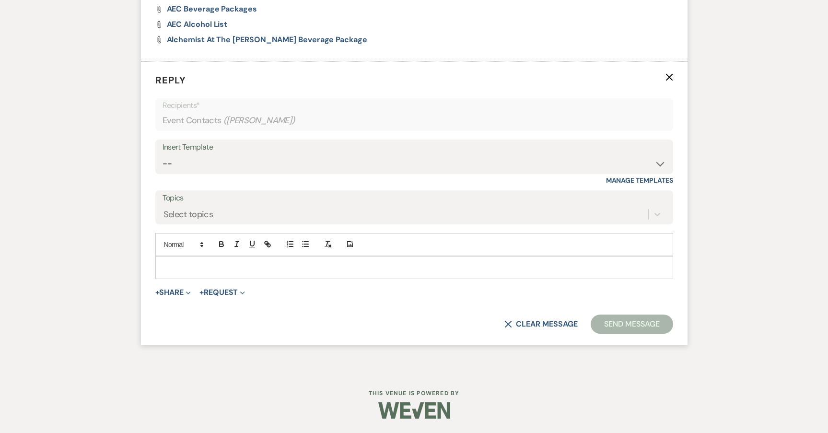
drag, startPoint x: 164, startPoint y: 280, endPoint x: 171, endPoint y: 298, distance: 19.3
click at [165, 282] on form "Reply X Recipients* Event Contacts ( [PERSON_NAME] ) Insert Template -- Weven P…" at bounding box center [414, 203] width 547 height 284
click at [171, 298] on span "+ Share Expand Doc Upload Documents Add Photo Images Pref Vendors Preferred ven…" at bounding box center [173, 293] width 36 height 12
click at [168, 289] on button "+ Share Expand" at bounding box center [173, 293] width 36 height 8
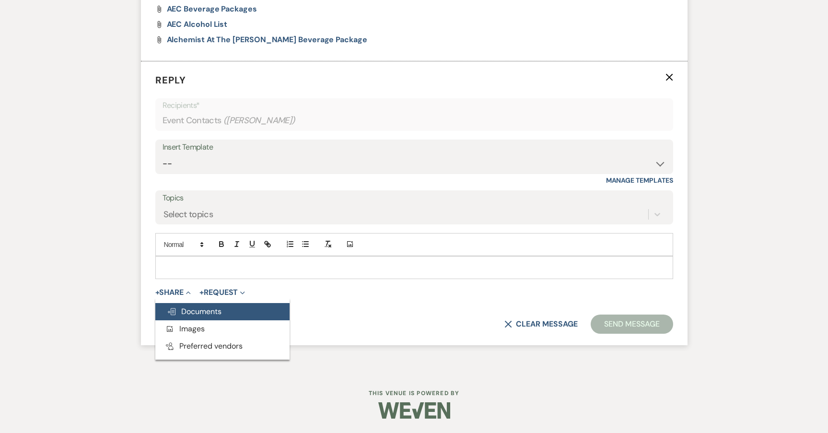
click at [190, 308] on span "Doc Upload Documents" at bounding box center [194, 312] width 55 height 10
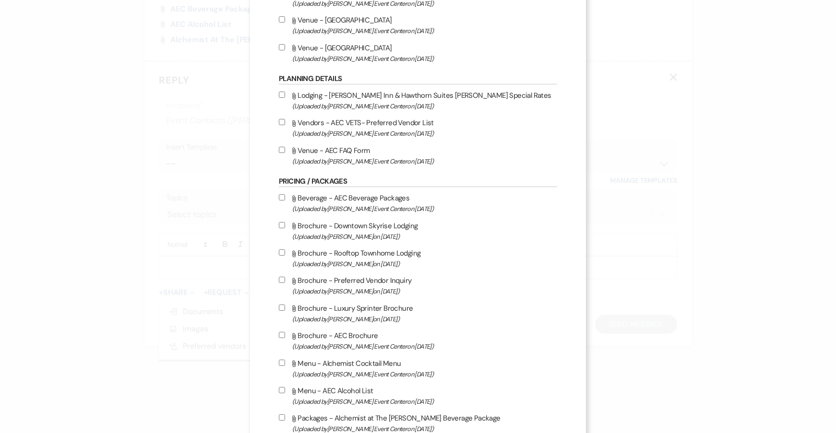
scroll to position [1439, 0]
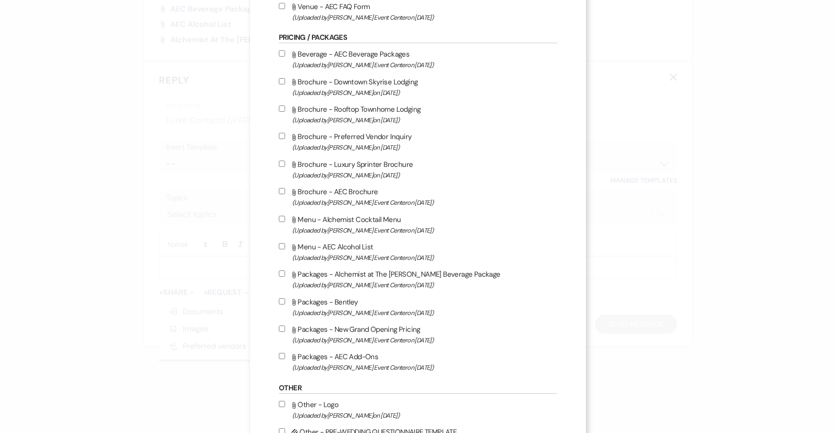
click at [283, 357] on label "Attach File Packages - AEC Add-Ons (Uploaded by [PERSON_NAME] Event Center on […" at bounding box center [418, 362] width 278 height 23
click at [283, 357] on input "Attach File Packages - AEC Add-Ons (Uploaded by [PERSON_NAME] Event Center on […" at bounding box center [282, 356] width 6 height 6
click at [282, 323] on div "Attach File Beverage - AEC Beverage Packages (Uploaded by [PERSON_NAME] Event C…" at bounding box center [418, 211] width 278 height 326
click at [279, 326] on input "Attach File Packages - New Grand Opening Pricing (Uploaded by [PERSON_NAME] Eve…" at bounding box center [282, 329] width 6 height 6
click at [279, 272] on input "Attach File Packages - Alchemist at The [PERSON_NAME] Beverage Package (Uploade…" at bounding box center [282, 274] width 6 height 6
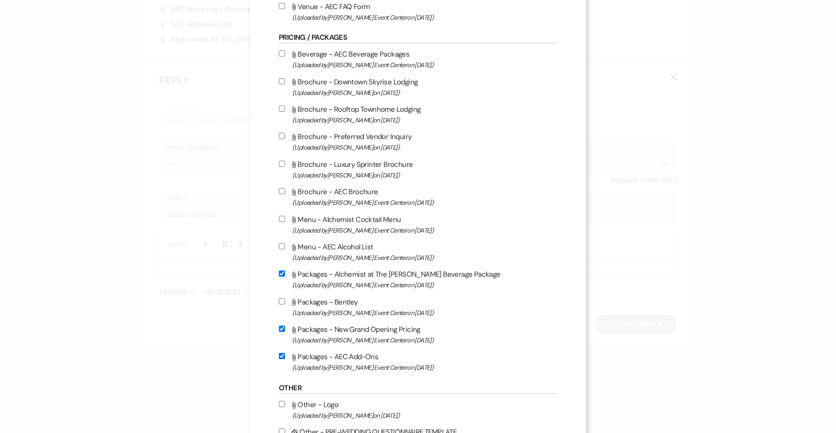
click at [279, 248] on input "Attach File Menu - AEC Alcohol List (Uploaded by [PERSON_NAME] Event Center on …" at bounding box center [282, 246] width 6 height 6
click at [279, 52] on input "Attach File Beverage - AEC Beverage Packages (Uploaded by [PERSON_NAME] Event C…" at bounding box center [282, 53] width 6 height 6
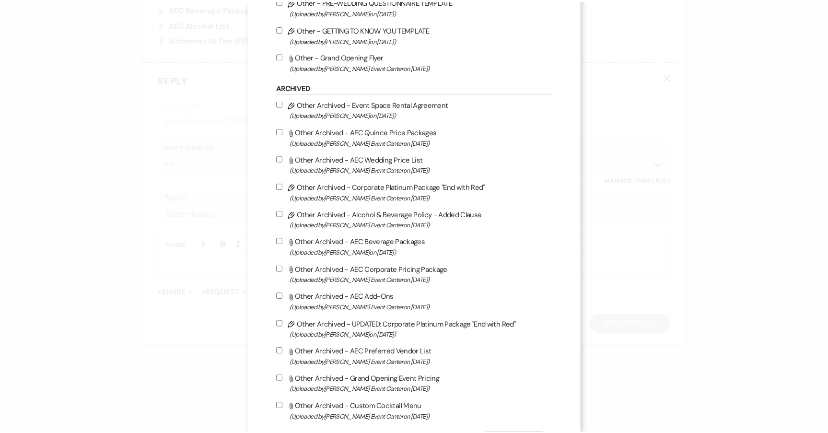
scroll to position [1918, 0]
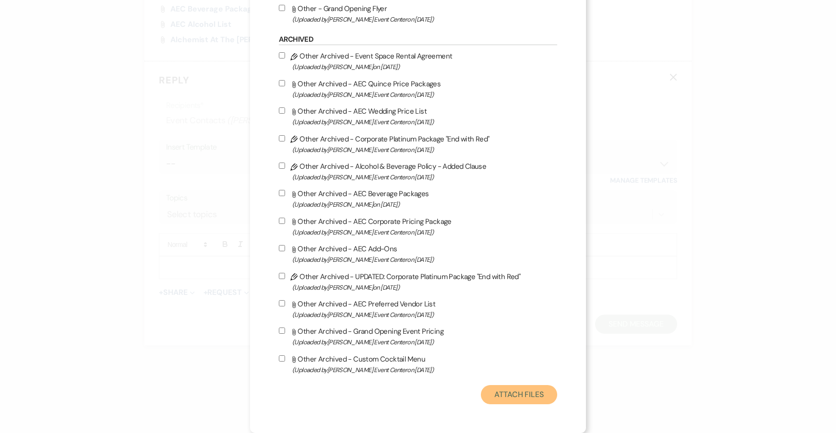
click at [520, 398] on button "Attach Files" at bounding box center [519, 394] width 76 height 19
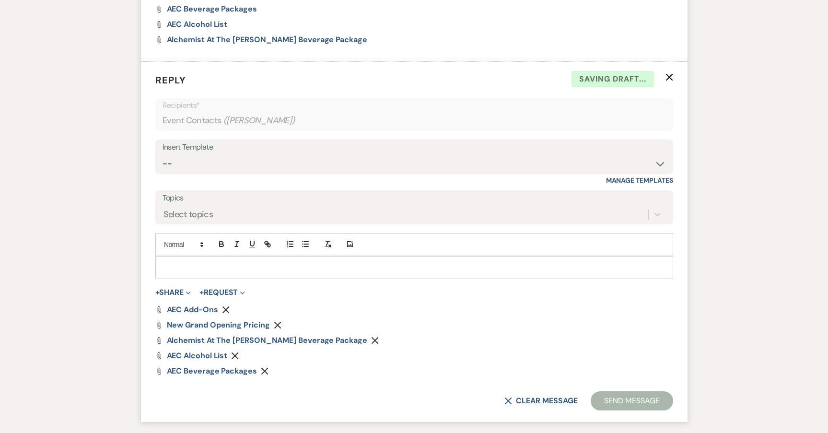
click at [200, 262] on p at bounding box center [414, 267] width 503 height 11
click at [629, 400] on button "Send Message" at bounding box center [632, 400] width 82 height 19
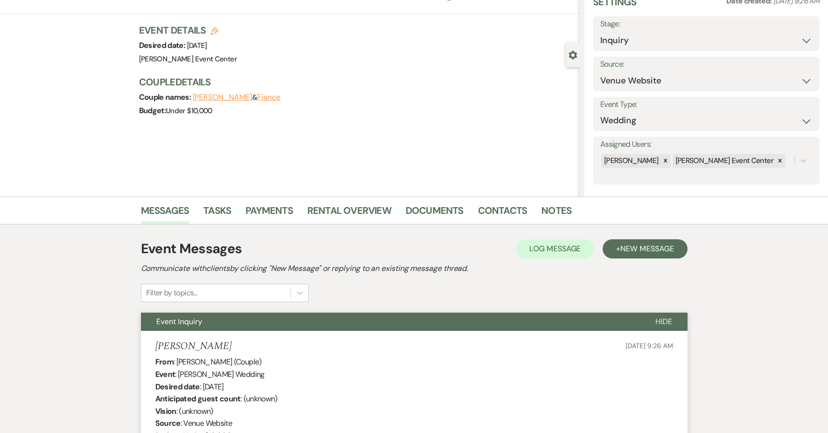
scroll to position [0, 0]
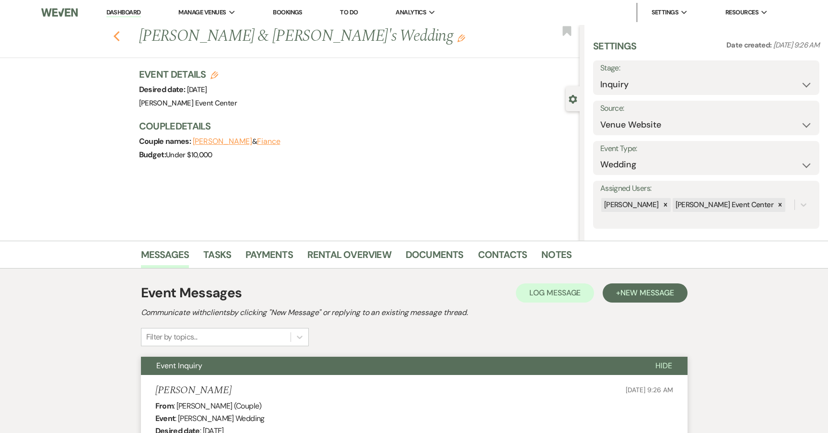
click at [119, 39] on icon "Previous" at bounding box center [116, 37] width 7 height 12
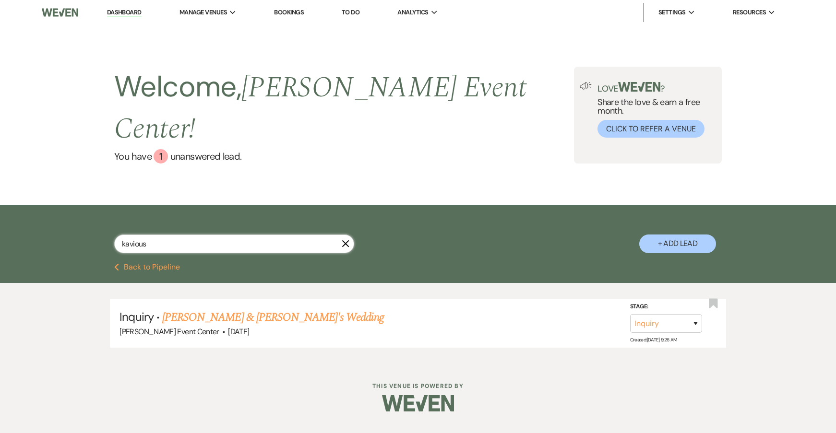
drag, startPoint x: 147, startPoint y: 222, endPoint x: 65, endPoint y: 203, distance: 83.7
click at [67, 205] on div "kavious X + Add Lead" at bounding box center [418, 234] width 836 height 58
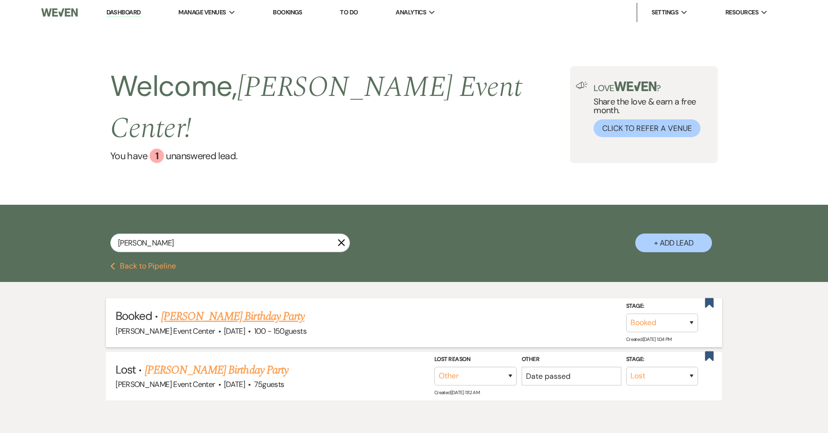
click at [219, 308] on link "[PERSON_NAME] Birthday Party" at bounding box center [232, 316] width 143 height 17
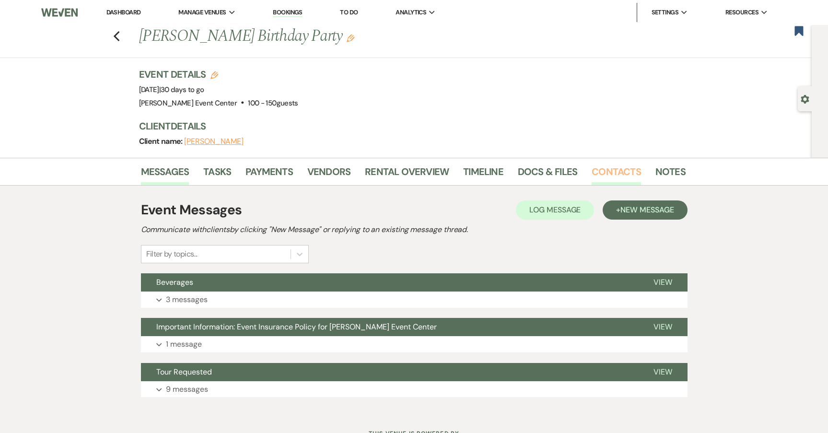
click at [594, 164] on link "Contacts" at bounding box center [616, 174] width 49 height 21
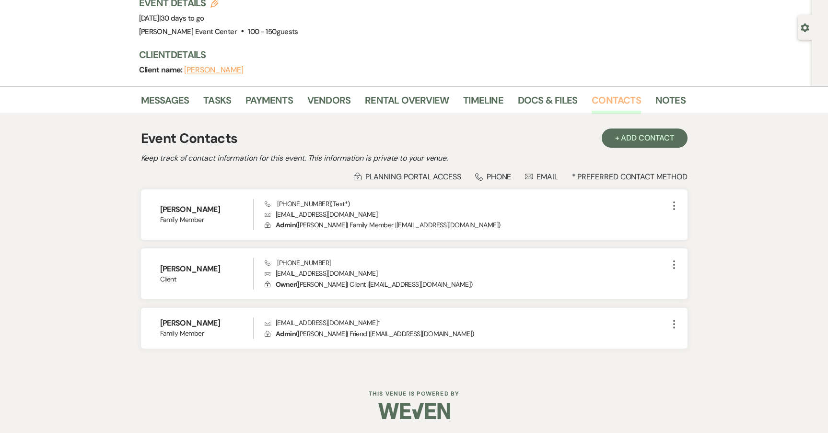
scroll to position [72, 0]
click at [667, 98] on link "Notes" at bounding box center [671, 102] width 30 height 21
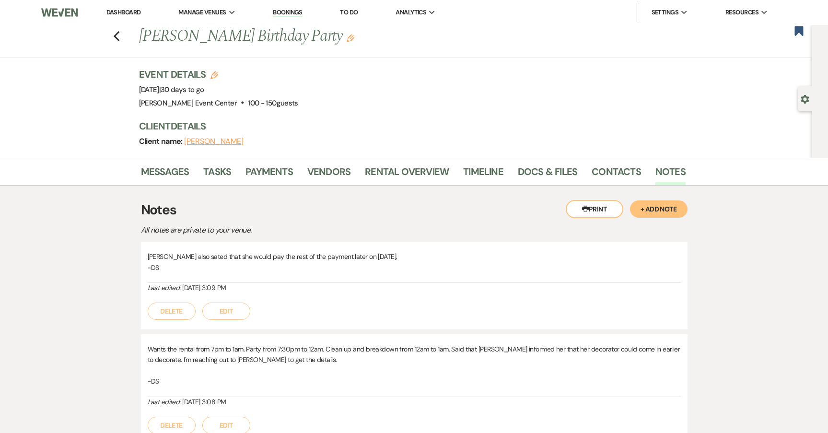
click at [663, 207] on button "+ Add Note" at bounding box center [659, 209] width 58 height 17
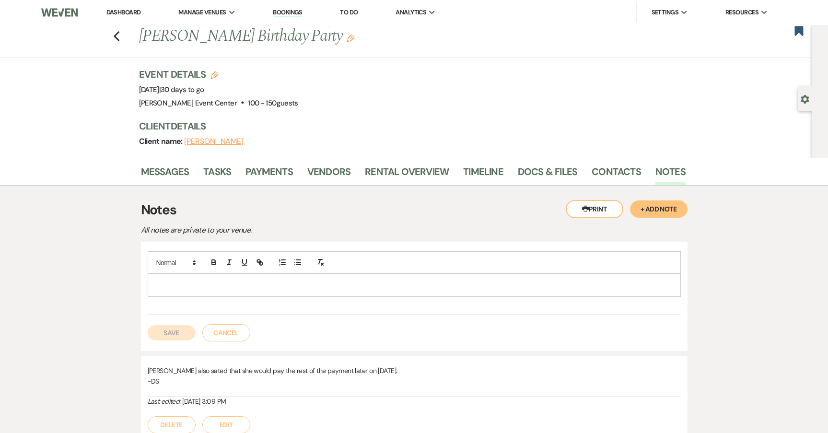
click at [244, 288] on p at bounding box center [414, 285] width 518 height 11
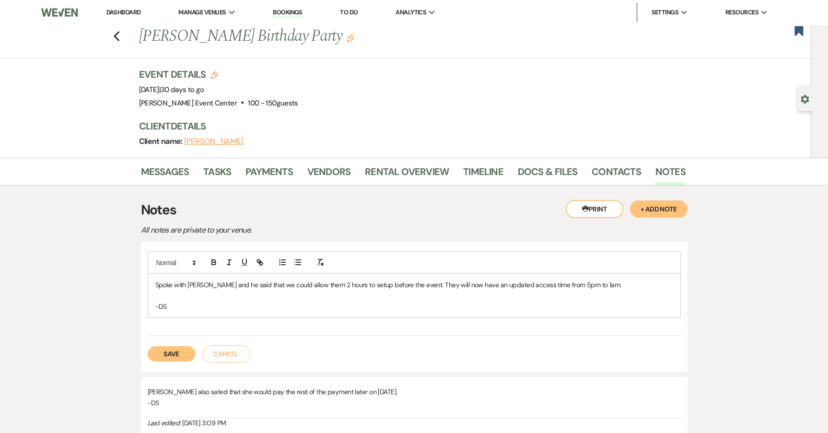
click at [160, 356] on button "Save" at bounding box center [172, 353] width 48 height 15
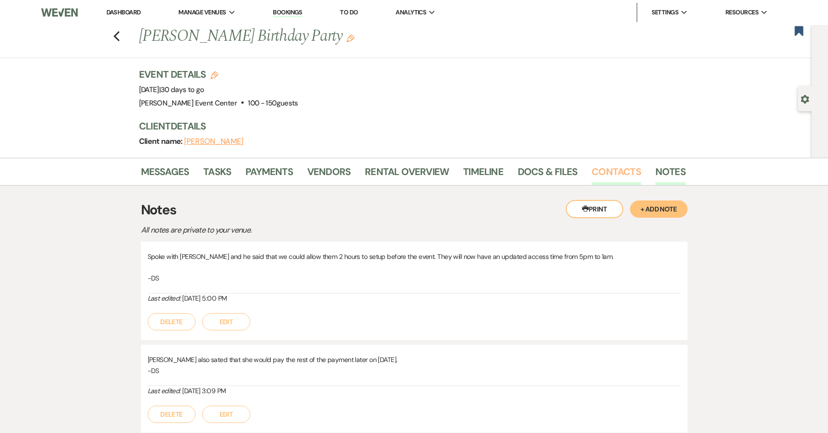
click at [602, 172] on link "Contacts" at bounding box center [616, 174] width 49 height 21
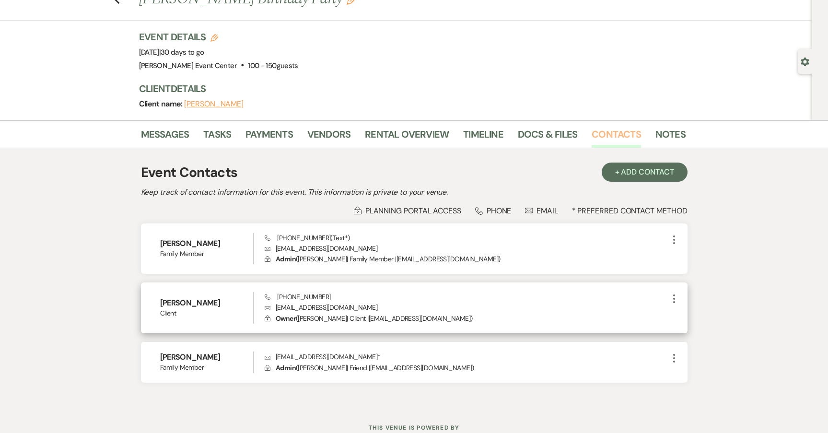
scroll to position [48, 0]
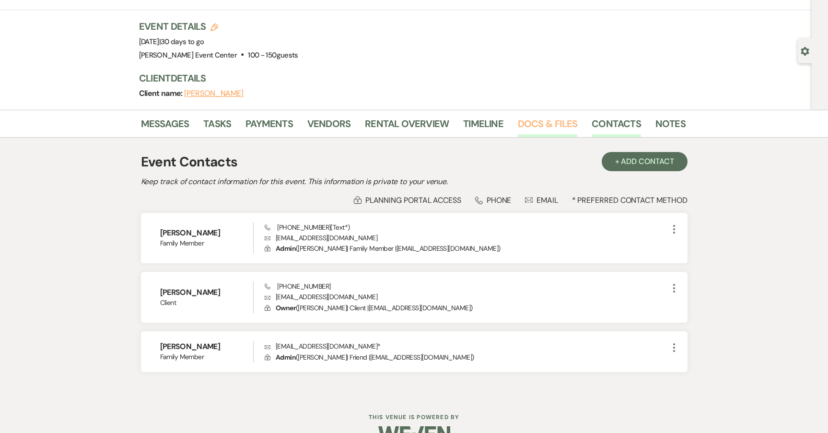
click at [553, 123] on link "Docs & Files" at bounding box center [547, 126] width 59 height 21
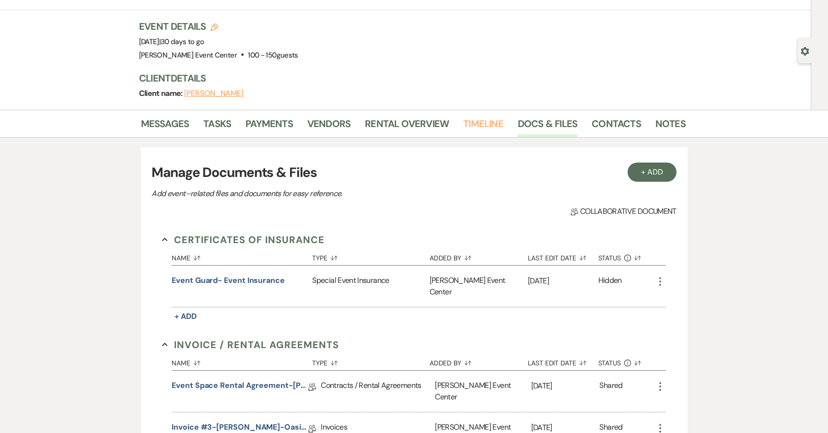
click at [476, 130] on link "Timeline" at bounding box center [483, 126] width 40 height 21
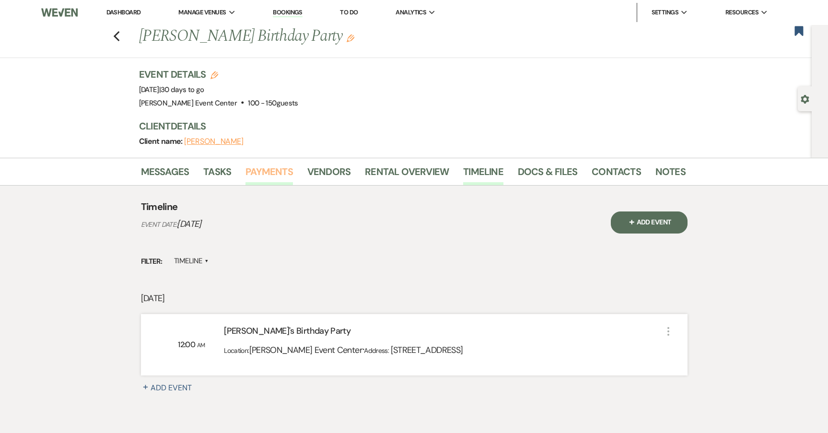
click at [274, 174] on link "Payments" at bounding box center [269, 174] width 47 height 21
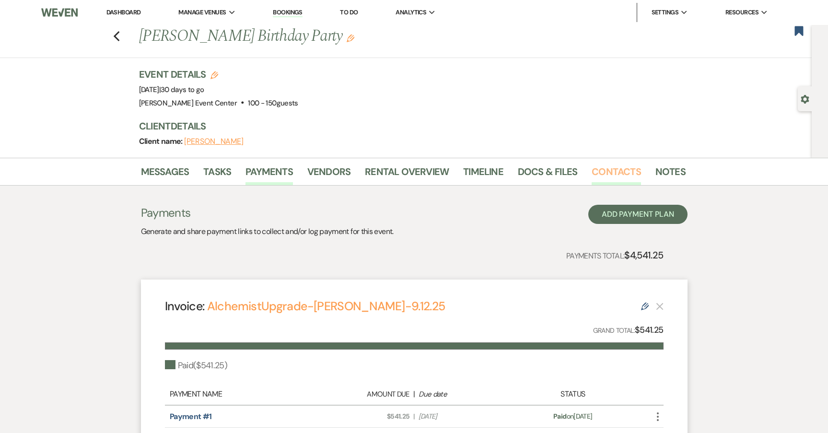
click at [601, 165] on link "Contacts" at bounding box center [616, 174] width 49 height 21
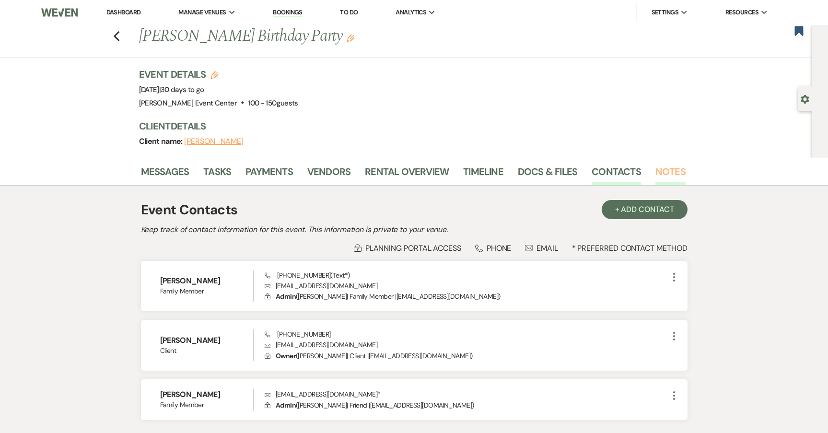
click at [672, 174] on link "Notes" at bounding box center [671, 174] width 30 height 21
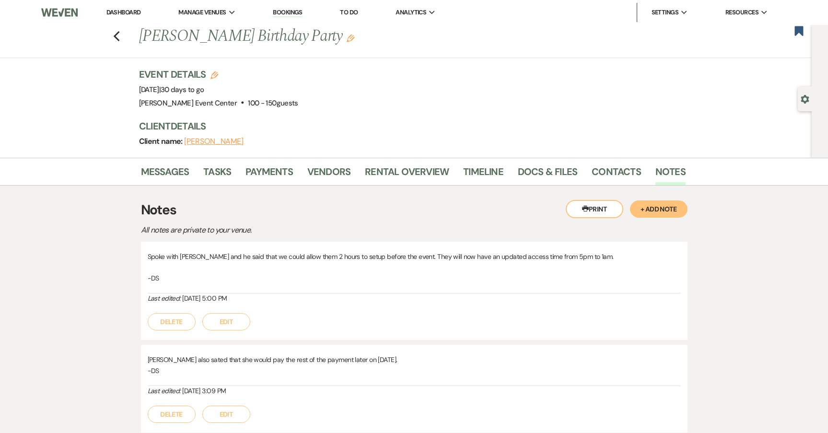
click at [253, 330] on div "Delete Edit" at bounding box center [414, 317] width 533 height 27
click at [231, 320] on button "Edit" at bounding box center [226, 321] width 48 height 17
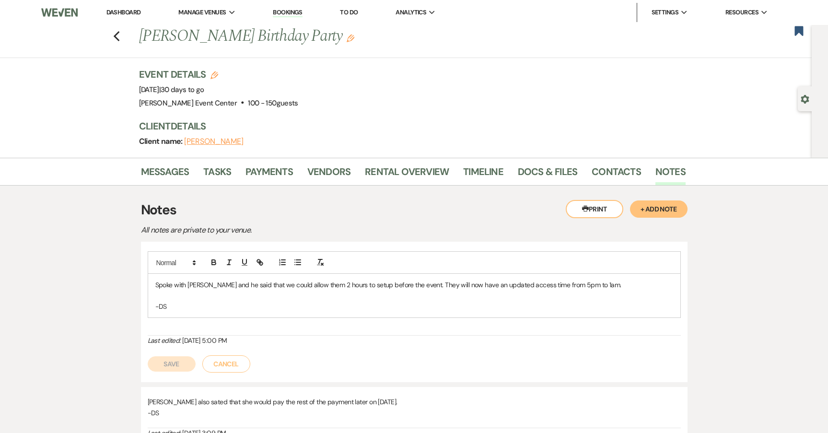
click at [311, 285] on p "Spoke with [PERSON_NAME] and he said that we could allow them 2 hours to setup …" at bounding box center [414, 285] width 518 height 11
click at [549, 282] on p "Spoke with [PERSON_NAME] and he said that we could allow them 3 hours to setup …" at bounding box center [414, 285] width 518 height 11
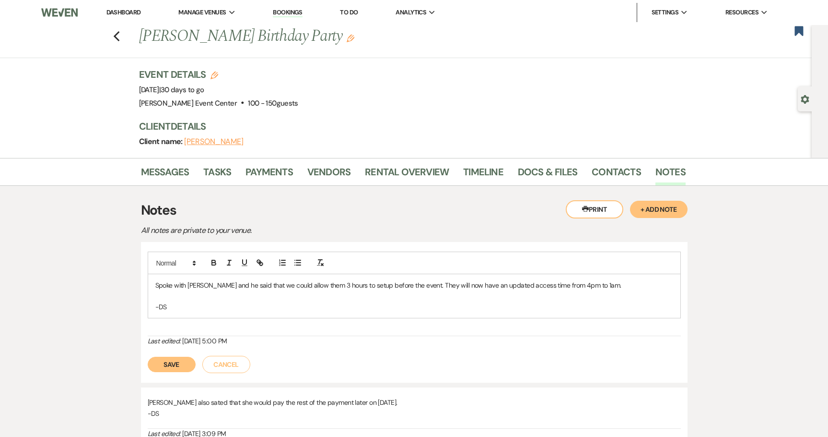
click at [175, 361] on button "Save" at bounding box center [172, 363] width 48 height 15
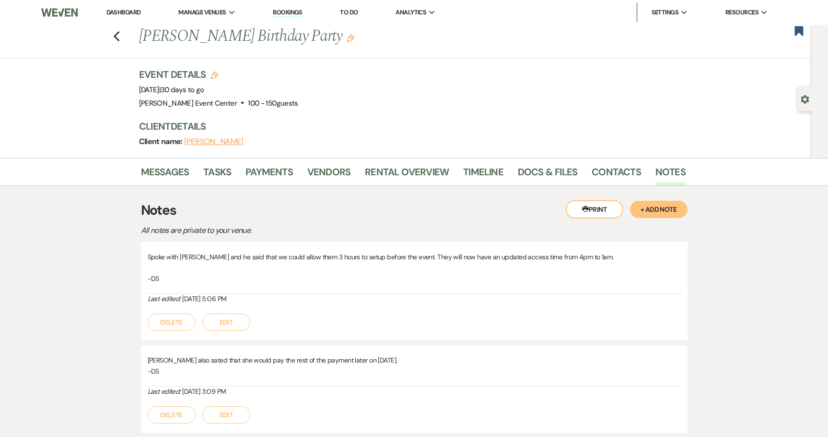
click at [126, 41] on div "Previous [PERSON_NAME] Birthday Party Edit Bookmark" at bounding box center [403, 41] width 817 height 33
click at [114, 35] on div "Previous [PERSON_NAME] Birthday Party Edit Bookmark" at bounding box center [403, 41] width 817 height 33
drag, startPoint x: 116, startPoint y: 37, endPoint x: 121, endPoint y: 42, distance: 7.5
click at [118, 40] on div "Previous [PERSON_NAME] Birthday Party Edit Bookmark" at bounding box center [403, 41] width 817 height 33
click at [121, 42] on div "Previous [PERSON_NAME] Birthday Party Edit Bookmark" at bounding box center [403, 41] width 817 height 33
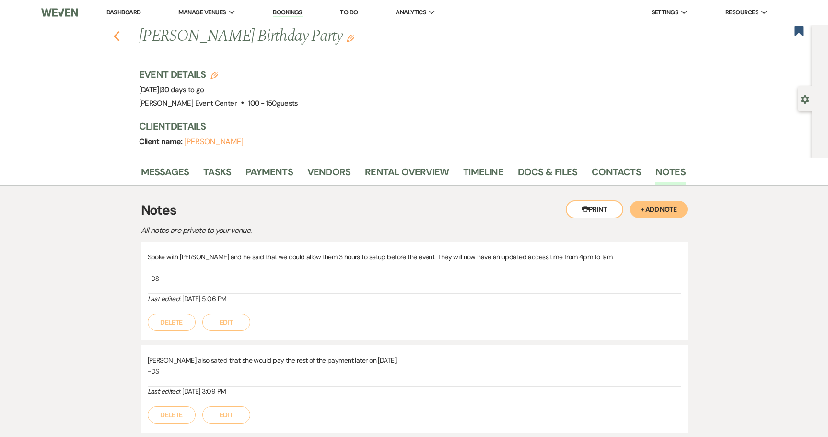
click at [120, 37] on icon "Previous" at bounding box center [116, 37] width 7 height 12
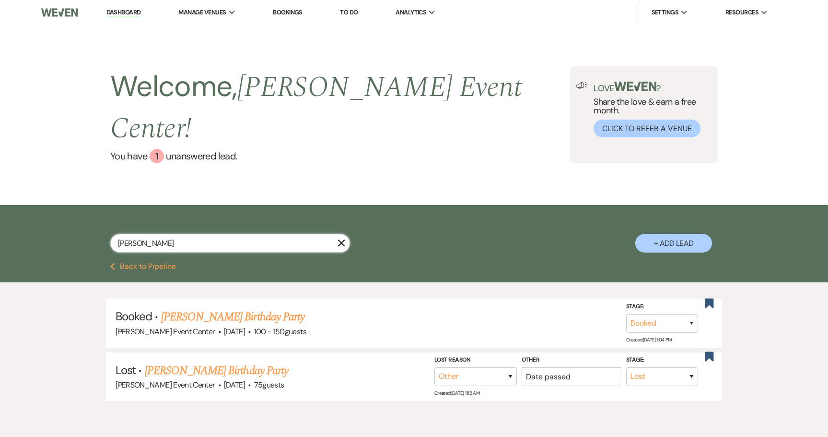
drag, startPoint x: 26, startPoint y: 199, endPoint x: 69, endPoint y: 205, distance: 43.1
click at [22, 205] on div "[PERSON_NAME] + Add Lead" at bounding box center [414, 234] width 828 height 58
click at [122, 13] on link "Dashboard" at bounding box center [123, 12] width 35 height 9
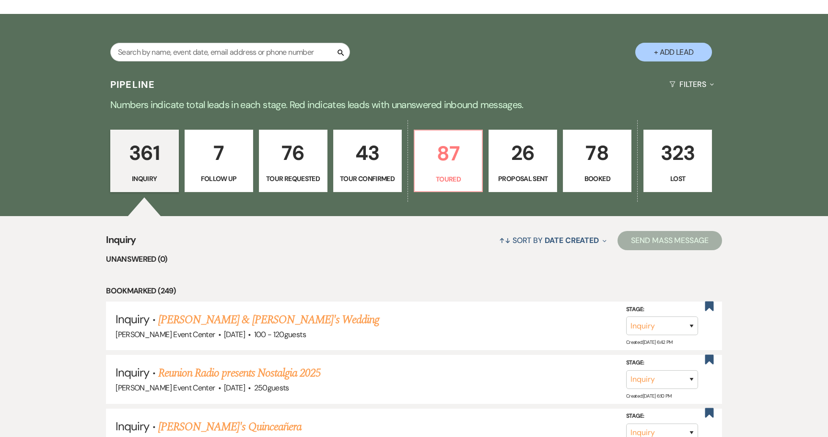
scroll to position [192, 0]
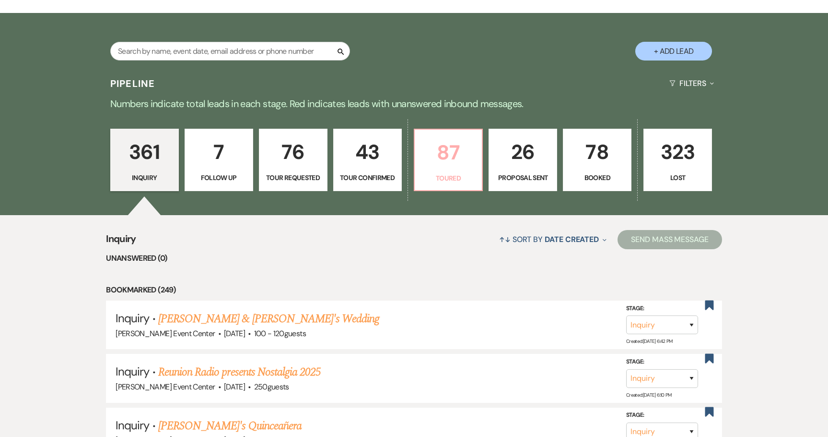
click at [446, 141] on p "87" at bounding box center [449, 152] width 56 height 32
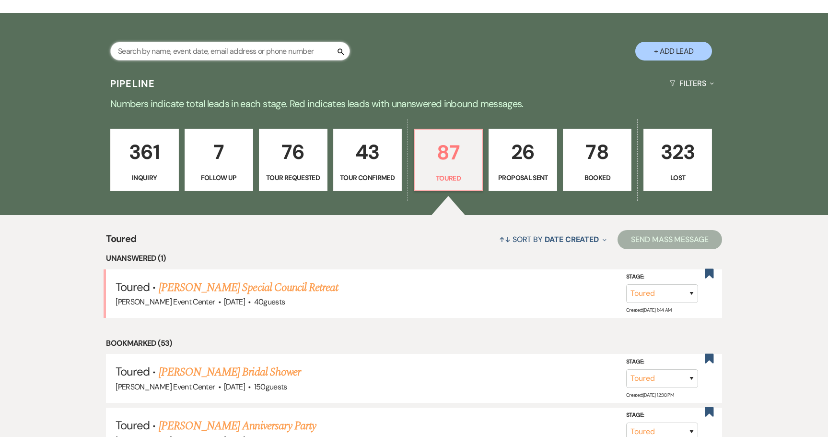
click at [209, 42] on input "text" at bounding box center [230, 51] width 240 height 19
paste input "[PERSON_NAME]"
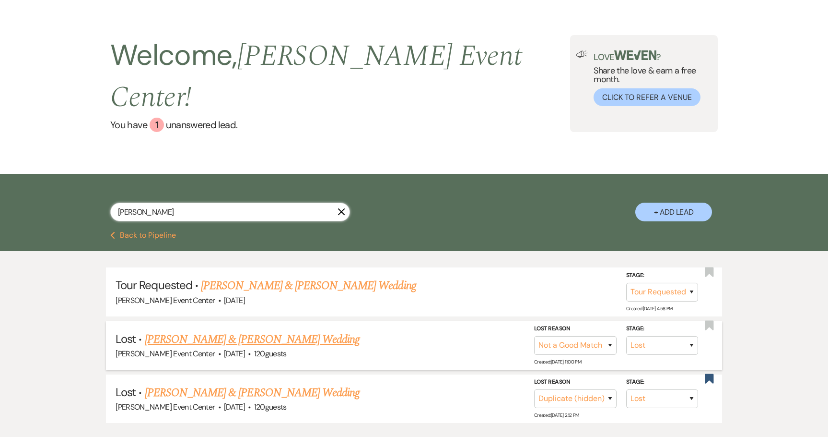
scroll to position [48, 0]
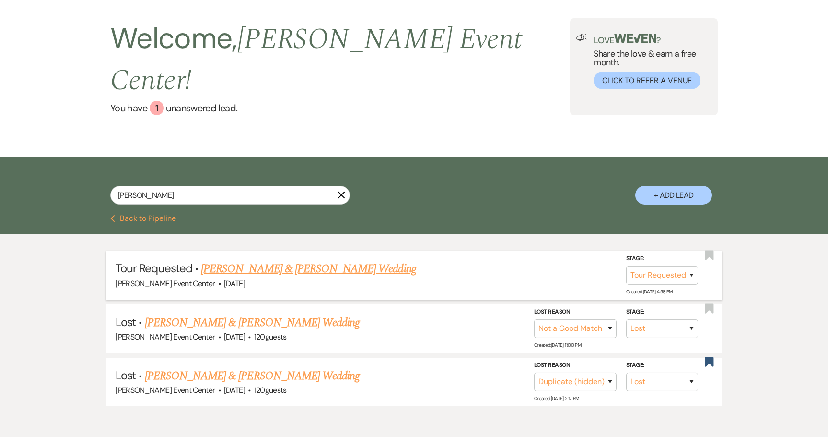
click at [313, 260] on link "[PERSON_NAME] & [PERSON_NAME] Wedding" at bounding box center [308, 268] width 215 height 17
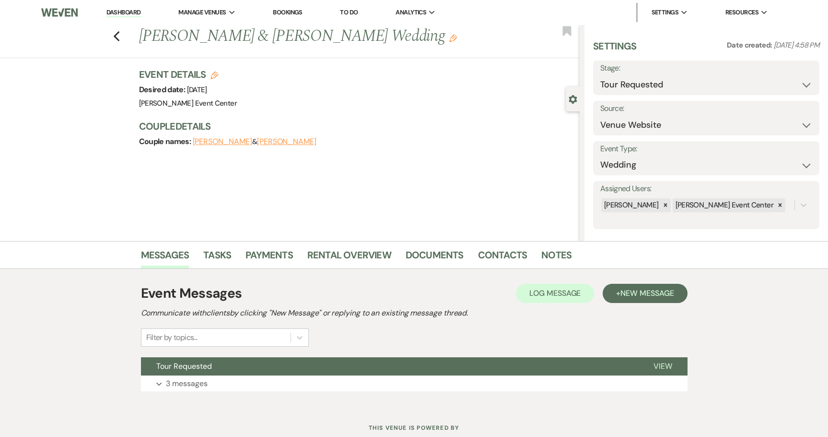
scroll to position [31, 0]
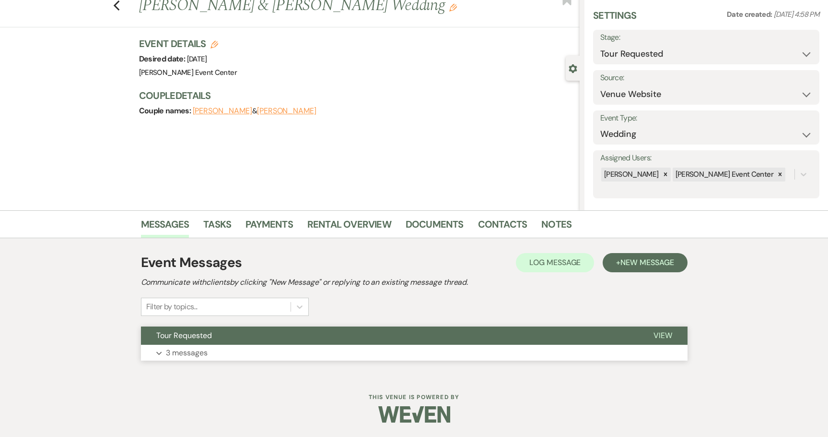
click at [188, 349] on p "3 messages" at bounding box center [187, 352] width 42 height 12
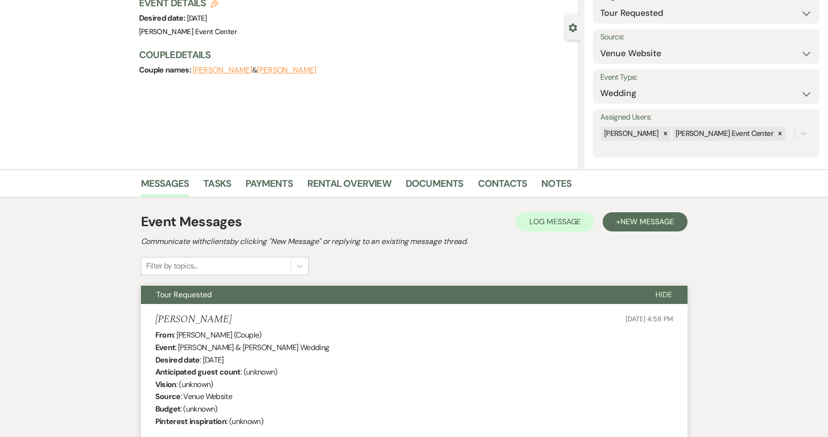
scroll to position [0, 0]
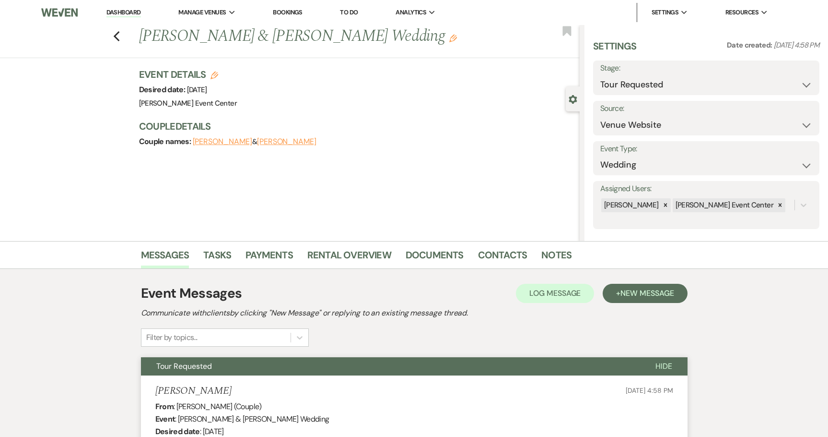
click at [678, 365] on button "Hide" at bounding box center [663, 366] width 47 height 18
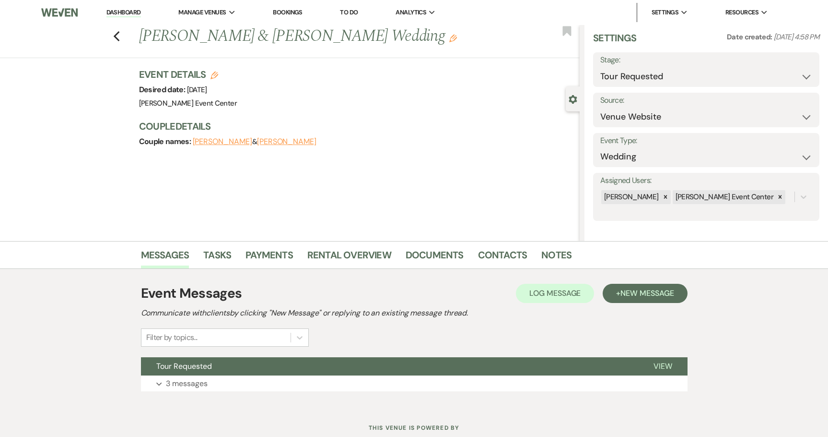
drag, startPoint x: 821, startPoint y: 57, endPoint x: 817, endPoint y: 29, distance: 28.0
click at [817, 31] on div "Settings Date created: [DATE] 4:58 PM Stage: Inquiry Follow Up Tour Requested T…" at bounding box center [707, 133] width 244 height 216
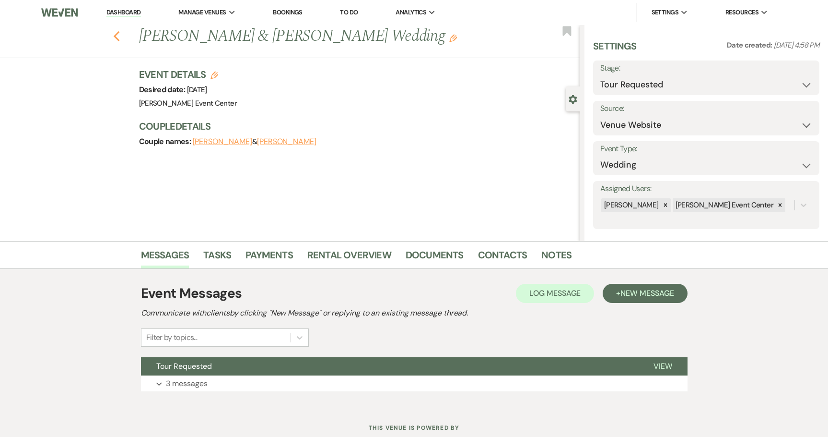
click at [119, 36] on use "button" at bounding box center [116, 36] width 6 height 11
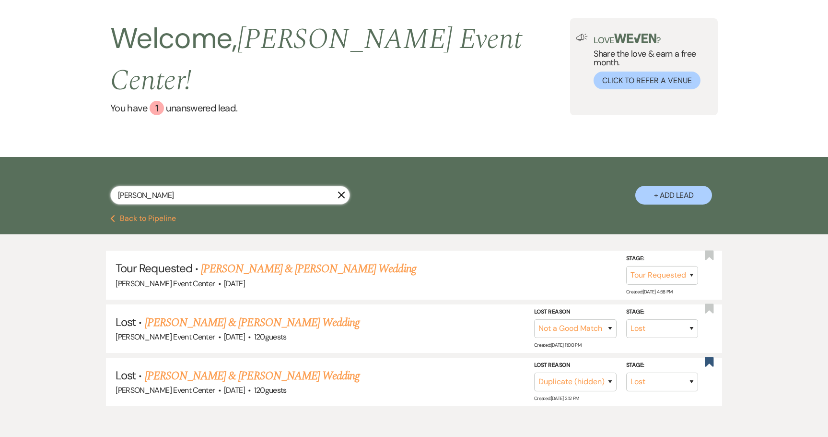
drag, startPoint x: 173, startPoint y: 169, endPoint x: 102, endPoint y: 161, distance: 71.0
click at [103, 163] on div "[PERSON_NAME] X + Add Lead" at bounding box center [414, 187] width 691 height 51
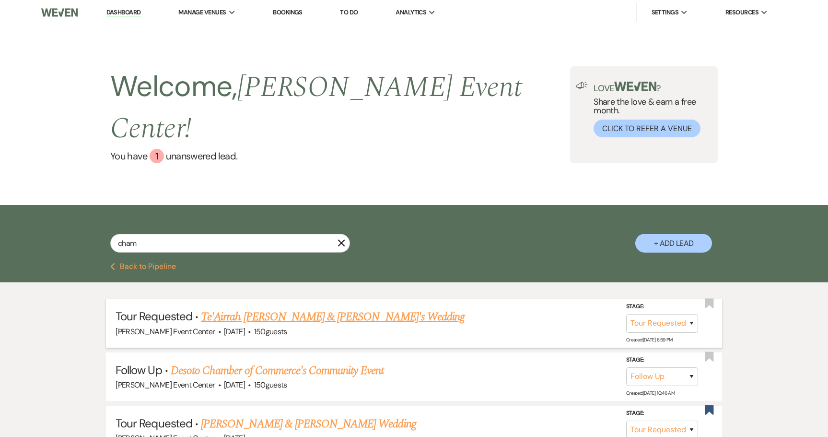
click at [271, 308] on link "Te'Airrah [PERSON_NAME] & [PERSON_NAME]'s Wedding" at bounding box center [333, 316] width 264 height 17
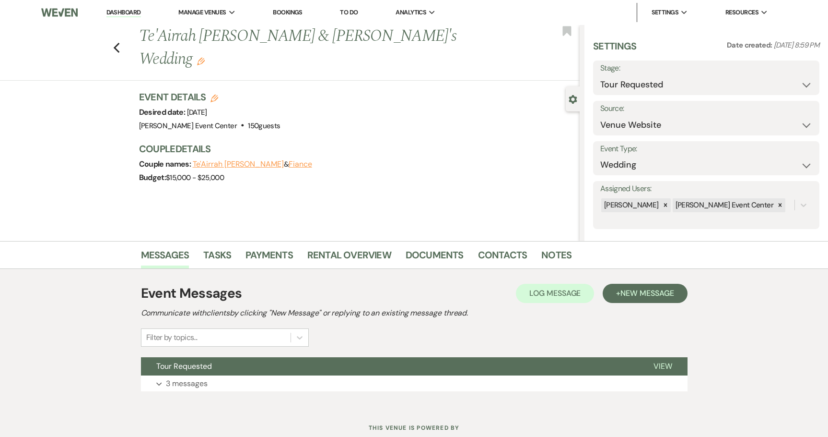
scroll to position [31, 0]
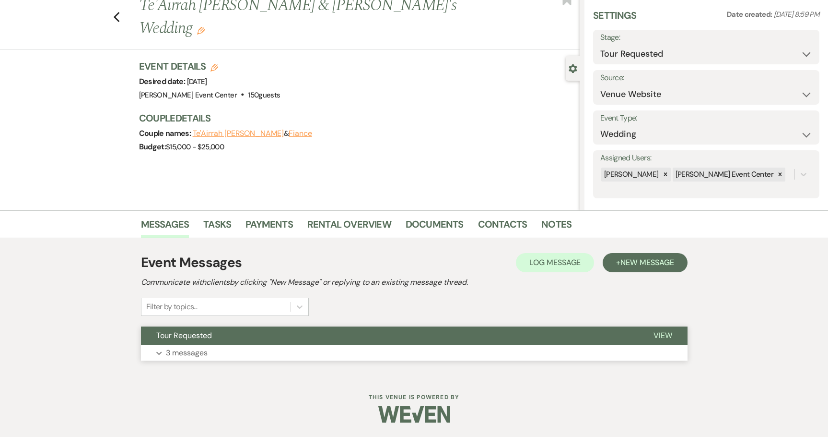
click at [201, 350] on p "3 messages" at bounding box center [187, 352] width 42 height 12
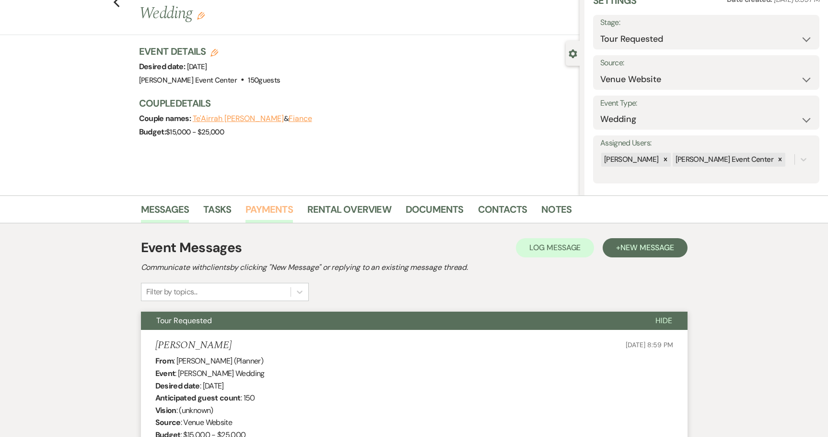
scroll to position [192, 0]
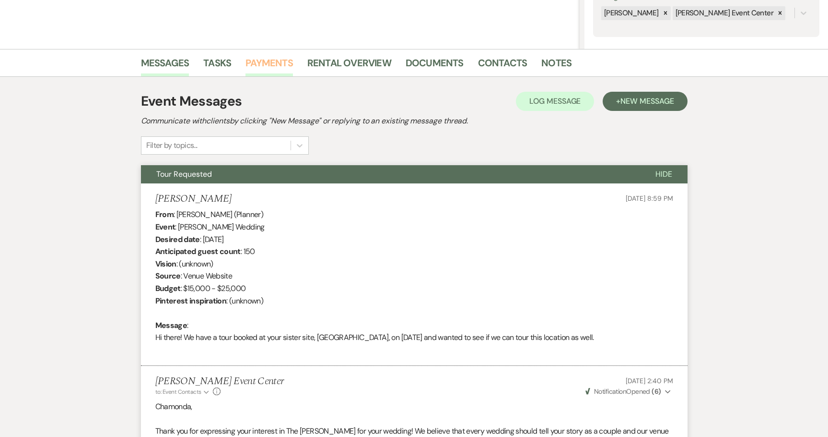
click at [257, 63] on link "Payments" at bounding box center [269, 65] width 47 height 21
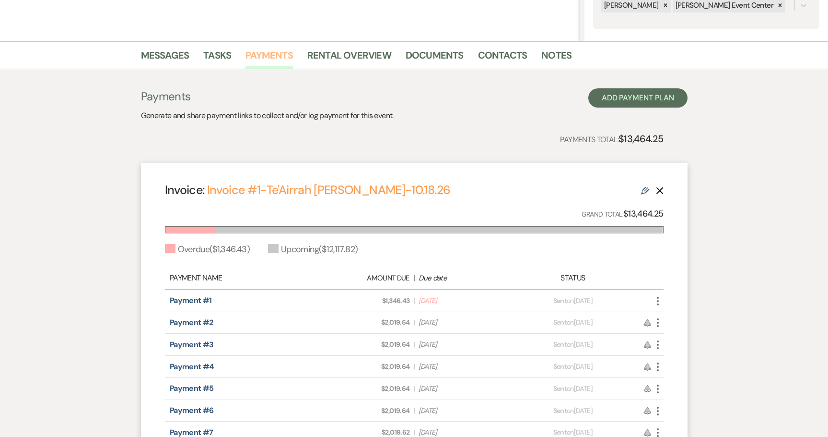
scroll to position [178, 0]
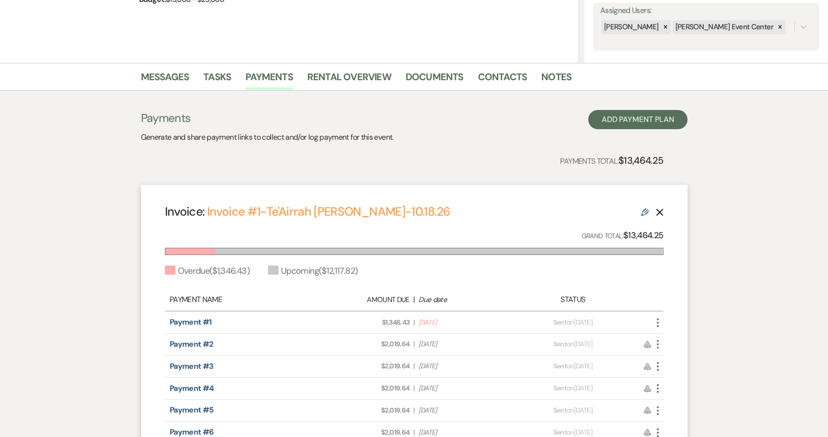
click at [663, 211] on icon "Delete" at bounding box center [660, 212] width 8 height 8
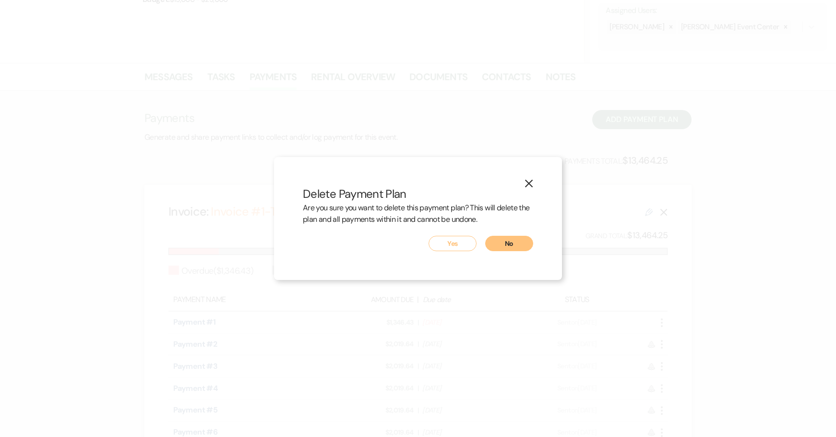
click at [460, 248] on button "Yes" at bounding box center [452, 243] width 48 height 15
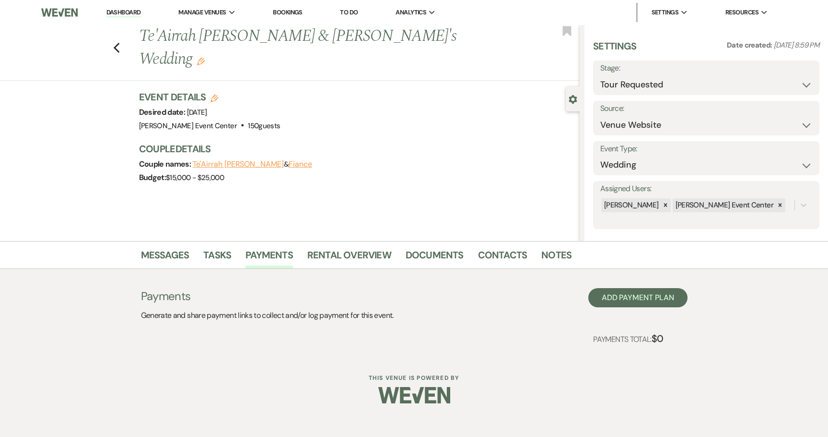
scroll to position [0, 0]
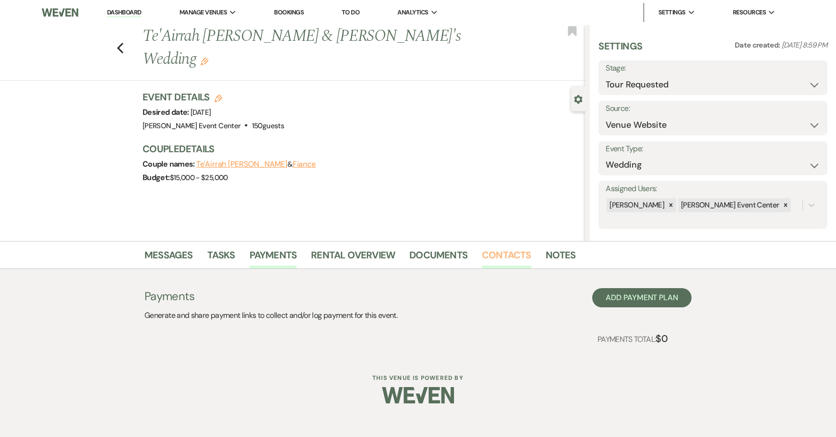
click at [497, 253] on link "Contacts" at bounding box center [506, 257] width 49 height 21
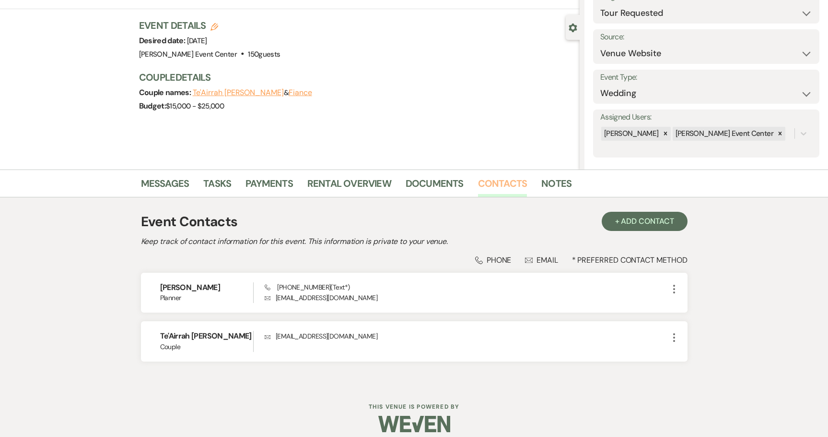
scroll to position [81, 0]
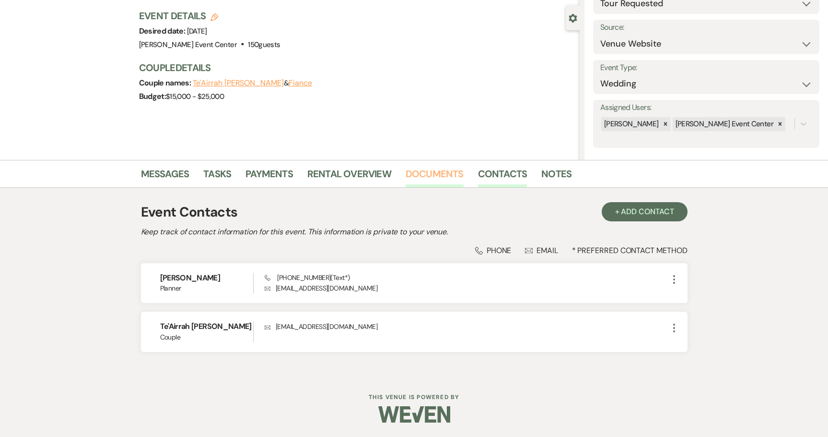
click at [431, 172] on link "Documents" at bounding box center [435, 176] width 58 height 21
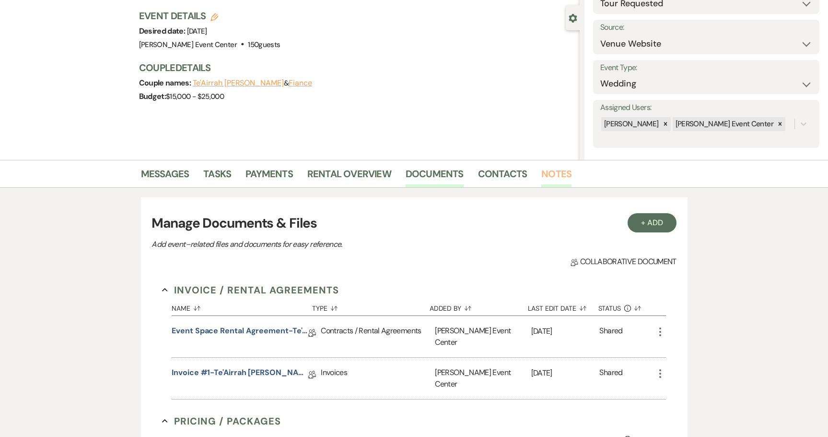
click at [558, 171] on link "Notes" at bounding box center [557, 176] width 30 height 21
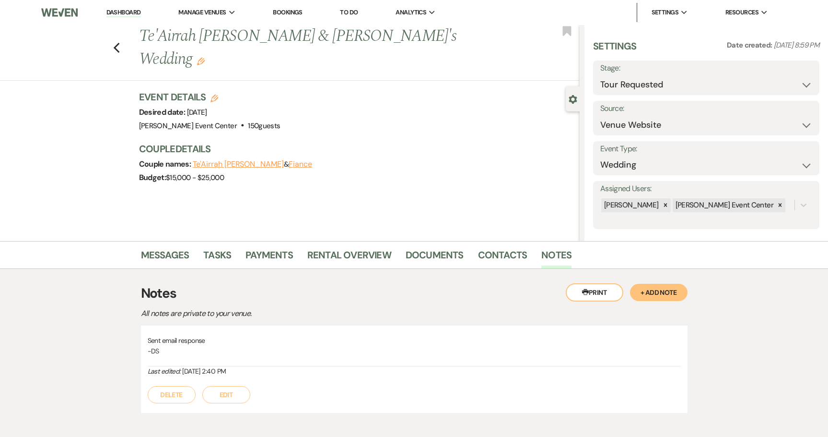
drag, startPoint x: 142, startPoint y: 74, endPoint x: 326, endPoint y: 132, distance: 193.1
click at [326, 132] on div "Previous Te'Airrah [PERSON_NAME] & Fiance's Wedding Edit Bookmark Gear Settings…" at bounding box center [290, 133] width 580 height 216
click at [317, 142] on h3 "Couple Details" at bounding box center [354, 148] width 431 height 13
click at [137, 153] on div "Previous Te'Airrah [PERSON_NAME] & Fiance's Wedding Edit Bookmark Gear Settings…" at bounding box center [290, 133] width 580 height 216
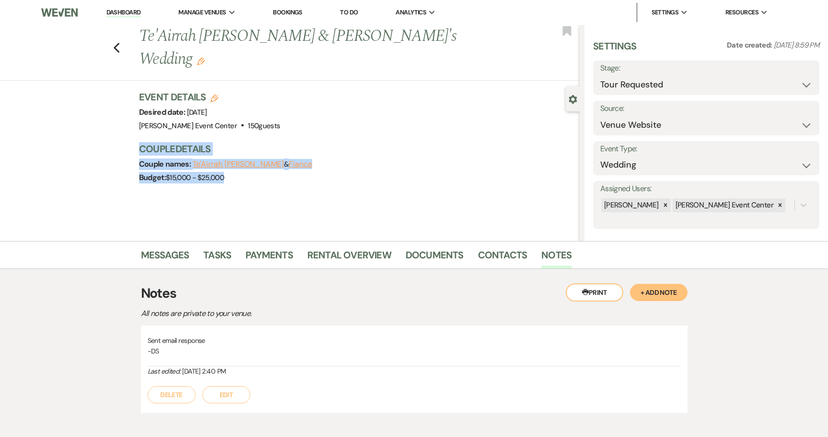
drag, startPoint x: 135, startPoint y: 126, endPoint x: 324, endPoint y: 175, distance: 194.9
click at [324, 175] on div "Previous Te'Airrah [PERSON_NAME] & Fiance's Wedding Edit Bookmark Gear Settings…" at bounding box center [290, 133] width 580 height 216
click at [313, 174] on div "Previous Te'Airrah [PERSON_NAME] & Fiance's Wedding Edit Bookmark Gear Settings…" at bounding box center [290, 133] width 580 height 216
drag, startPoint x: 241, startPoint y: 163, endPoint x: 116, endPoint y: 70, distance: 156.3
click at [116, 70] on div "Previous Te'Airrah [PERSON_NAME] & Fiance's Wedding Edit Bookmark Gear Settings…" at bounding box center [290, 133] width 580 height 216
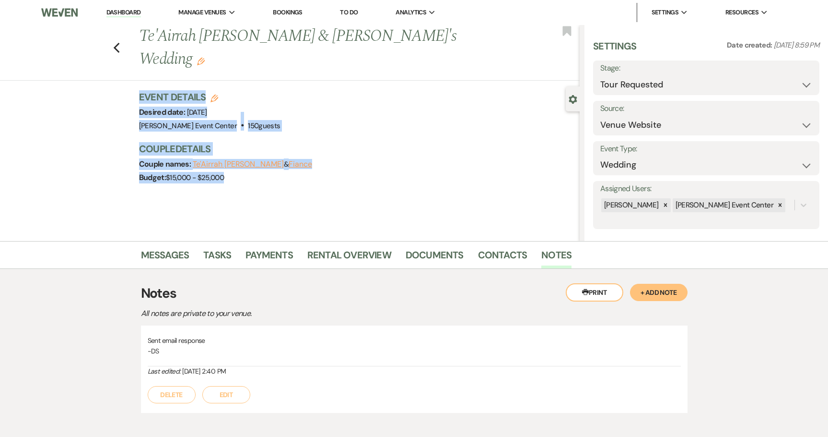
click at [295, 106] on div "Event Details Edit Desired date: [DATE] Venue: [PERSON_NAME][GEOGRAPHIC_DATA] .…" at bounding box center [354, 111] width 431 height 42
click at [279, 106] on div "Event Details Edit Desired date: [DATE] Venue: [PERSON_NAME][GEOGRAPHIC_DATA] .…" at bounding box center [354, 111] width 431 height 42
drag, startPoint x: 139, startPoint y: 72, endPoint x: 301, endPoint y: 193, distance: 202.0
click at [305, 192] on div "Previous Te'Airrah [PERSON_NAME] & Fiance's Wedding Edit Bookmark Gear Settings…" at bounding box center [290, 133] width 580 height 216
click at [252, 165] on div "Event Details Edit Desired date: [DATE] Venue: [PERSON_NAME][GEOGRAPHIC_DATA] .…" at bounding box center [359, 142] width 441 height 104
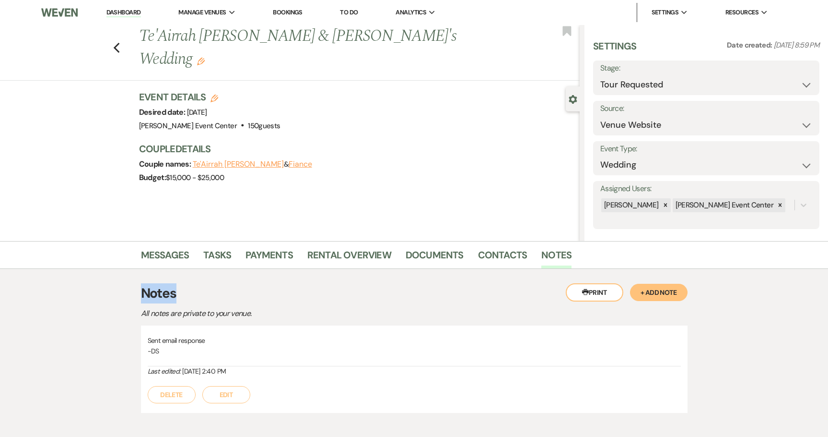
drag, startPoint x: 134, startPoint y: 285, endPoint x: 230, endPoint y: 292, distance: 96.2
click at [230, 292] on div "Messages Tasks Payments Rental Overview Documents Contacts Notes Printer Print …" at bounding box center [414, 334] width 828 height 186
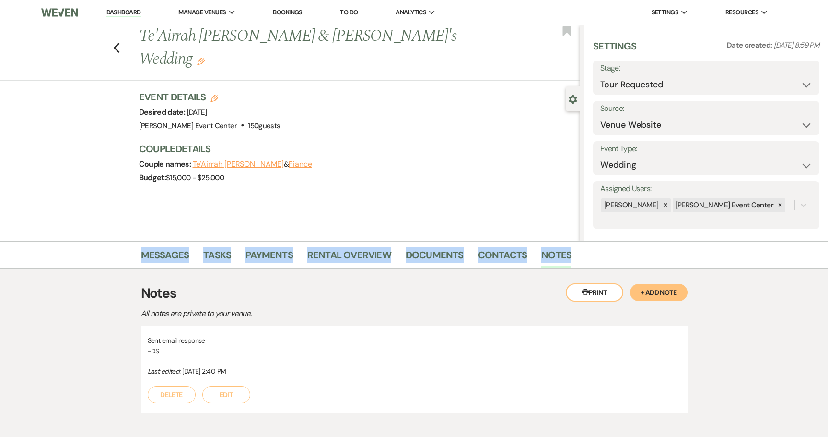
drag, startPoint x: 131, startPoint y: 250, endPoint x: 580, endPoint y: 264, distance: 449.2
click at [580, 264] on div "Messages Tasks Payments Rental Overview Documents Contacts Notes" at bounding box center [414, 255] width 828 height 28
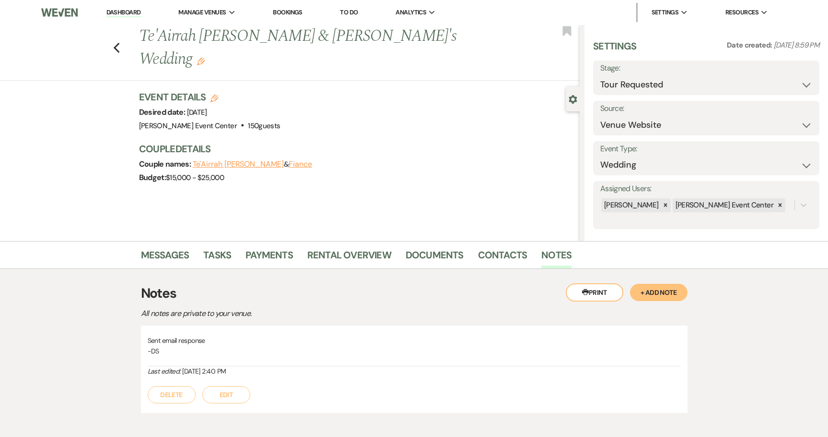
click at [494, 234] on div "Previous Te'Airrah [PERSON_NAME] & Fiance's Wedding Edit Bookmark Gear Settings…" at bounding box center [290, 133] width 580 height 216
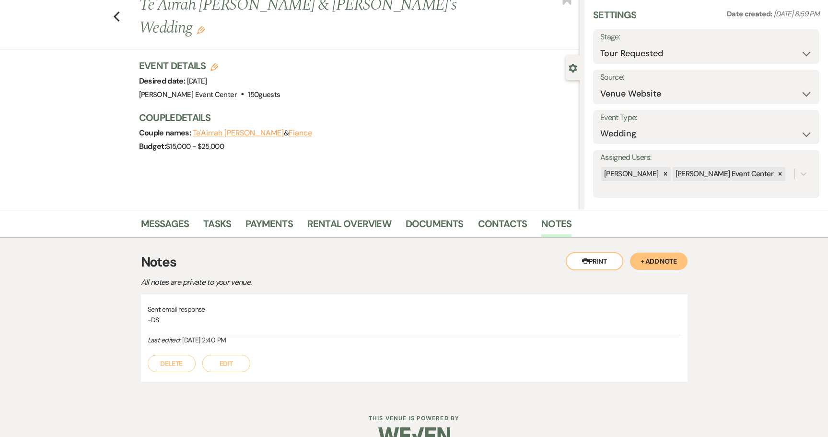
scroll to position [52, 0]
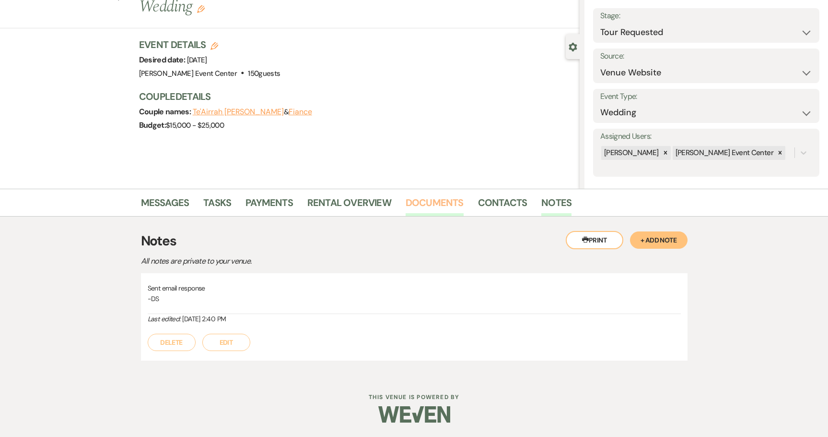
click at [451, 206] on link "Documents" at bounding box center [435, 205] width 58 height 21
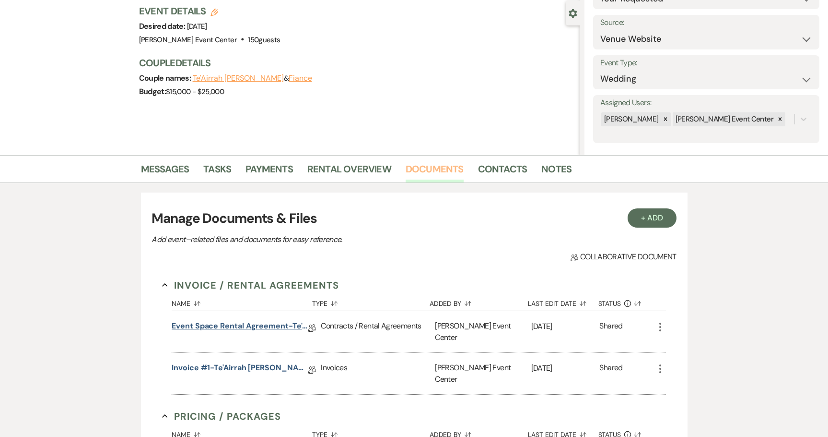
scroll to position [148, 0]
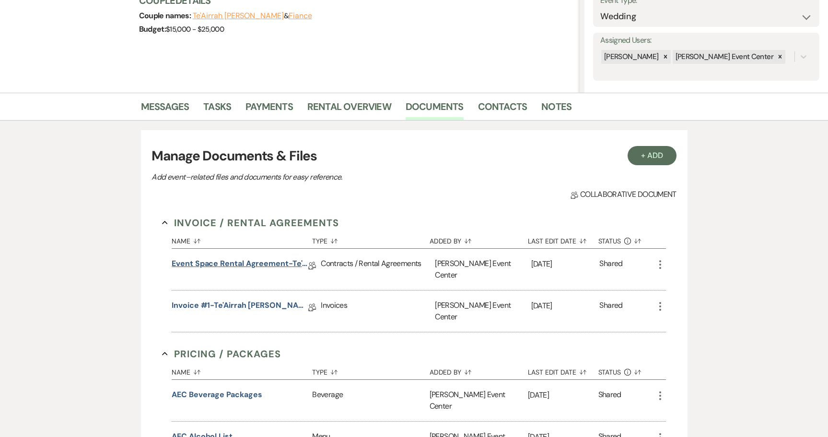
click at [228, 259] on link "Event Space Rental Agreement-Te'Airrah [PERSON_NAME]-10.18.26" at bounding box center [240, 265] width 137 height 15
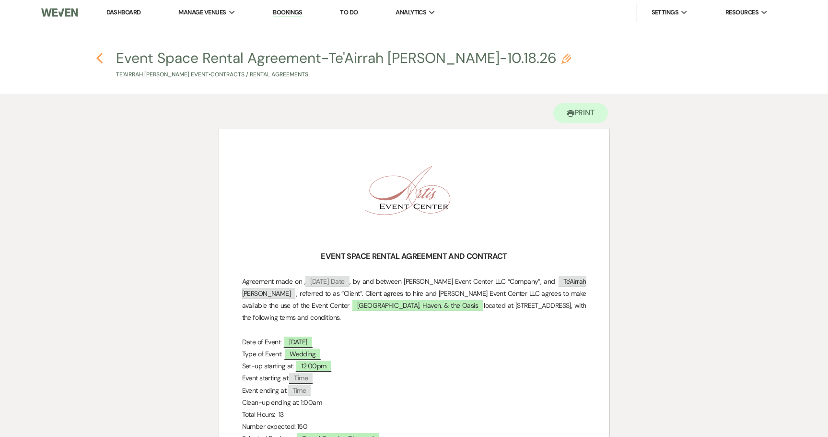
click at [102, 59] on icon "Previous" at bounding box center [99, 58] width 7 height 12
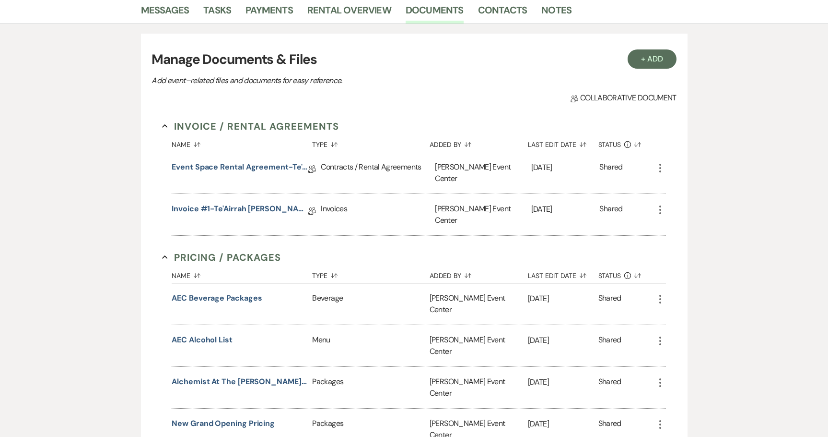
scroll to position [197, 0]
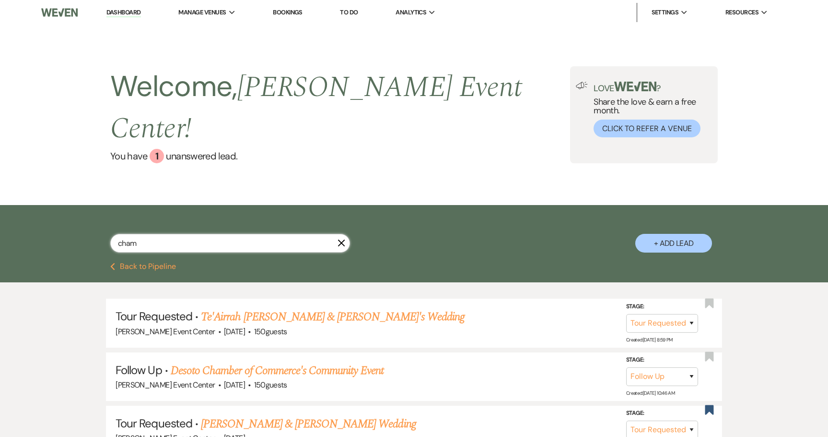
drag, startPoint x: 147, startPoint y: 220, endPoint x: -20, endPoint y: 199, distance: 168.8
click at [0, 199] on html "Dashboard Manage Venues Expand [PERSON_NAME] Event Center Bookings To Do Analyt…" at bounding box center [414, 319] width 828 height 638
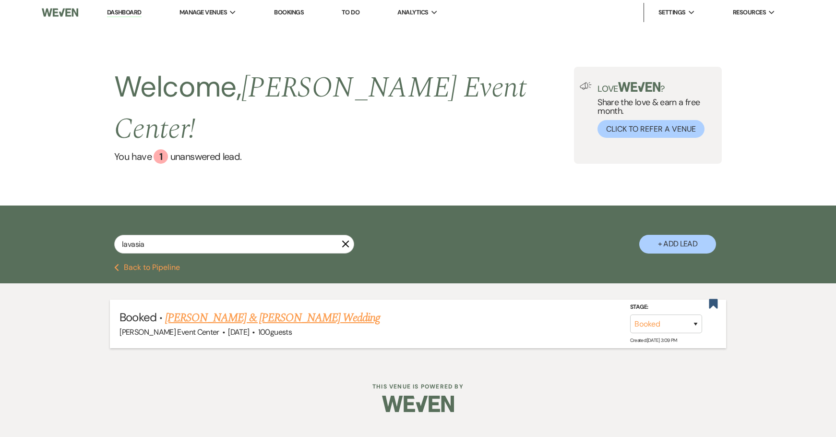
click at [209, 309] on link "[PERSON_NAME] & [PERSON_NAME] Wedding" at bounding box center [272, 317] width 215 height 17
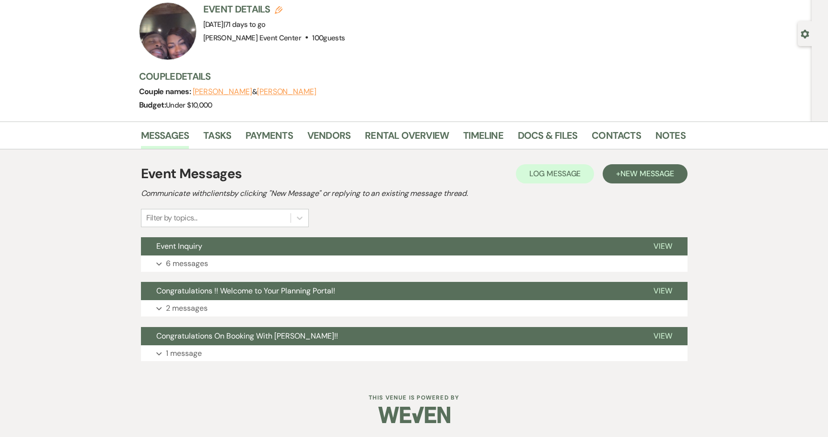
scroll to position [66, 0]
